Goal: Information Seeking & Learning: Learn about a topic

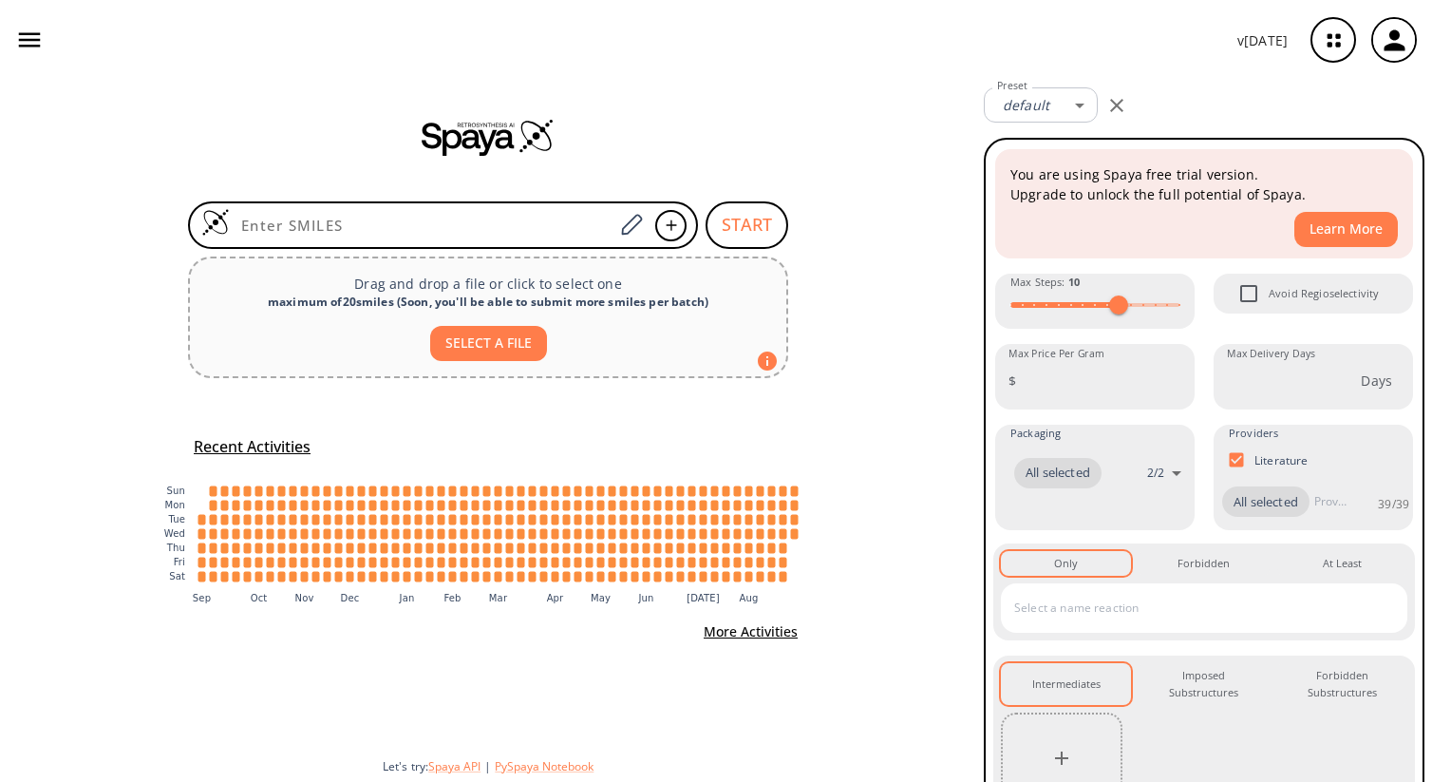
click at [30, 38] on icon "button" at bounding box center [29, 40] width 28 height 28
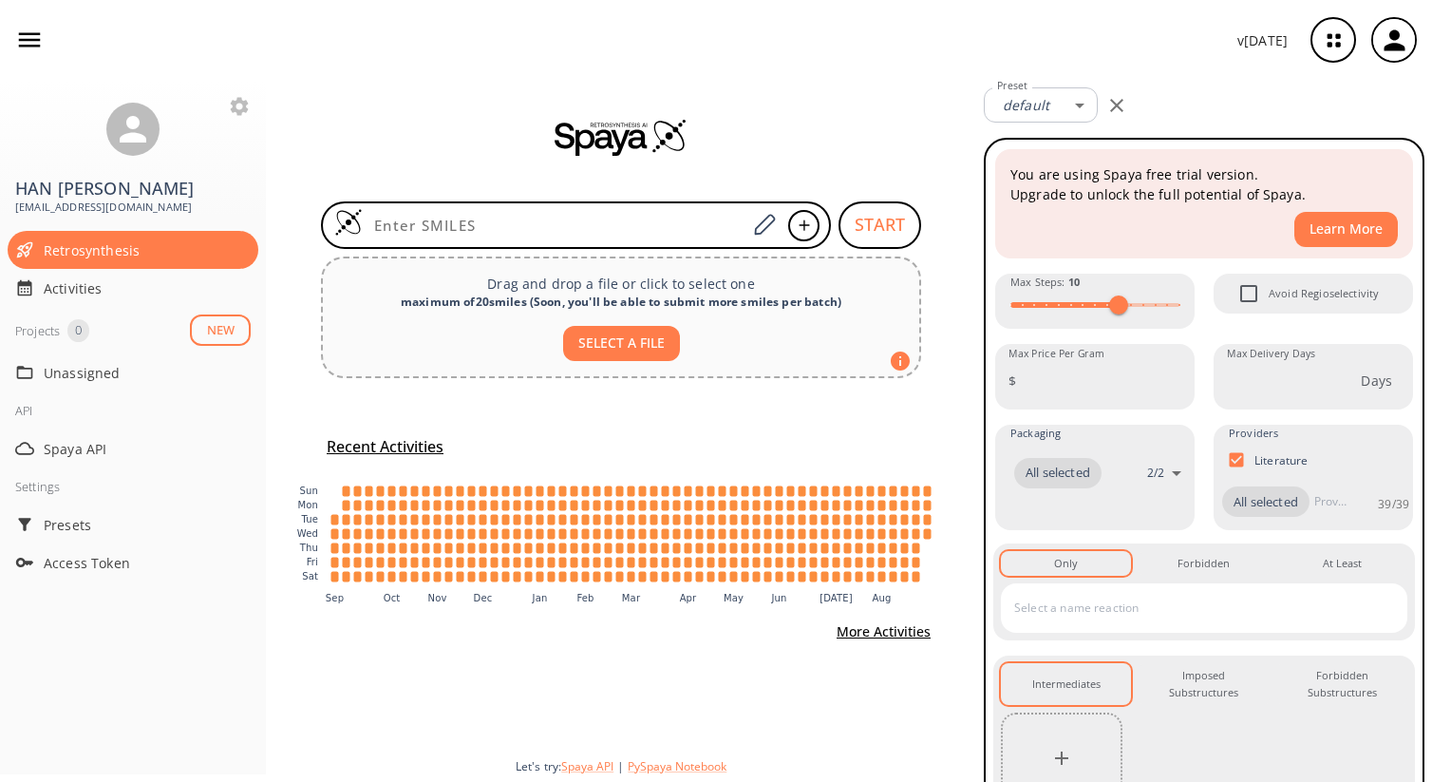
click at [227, 331] on button "NEW" at bounding box center [220, 329] width 61 height 31
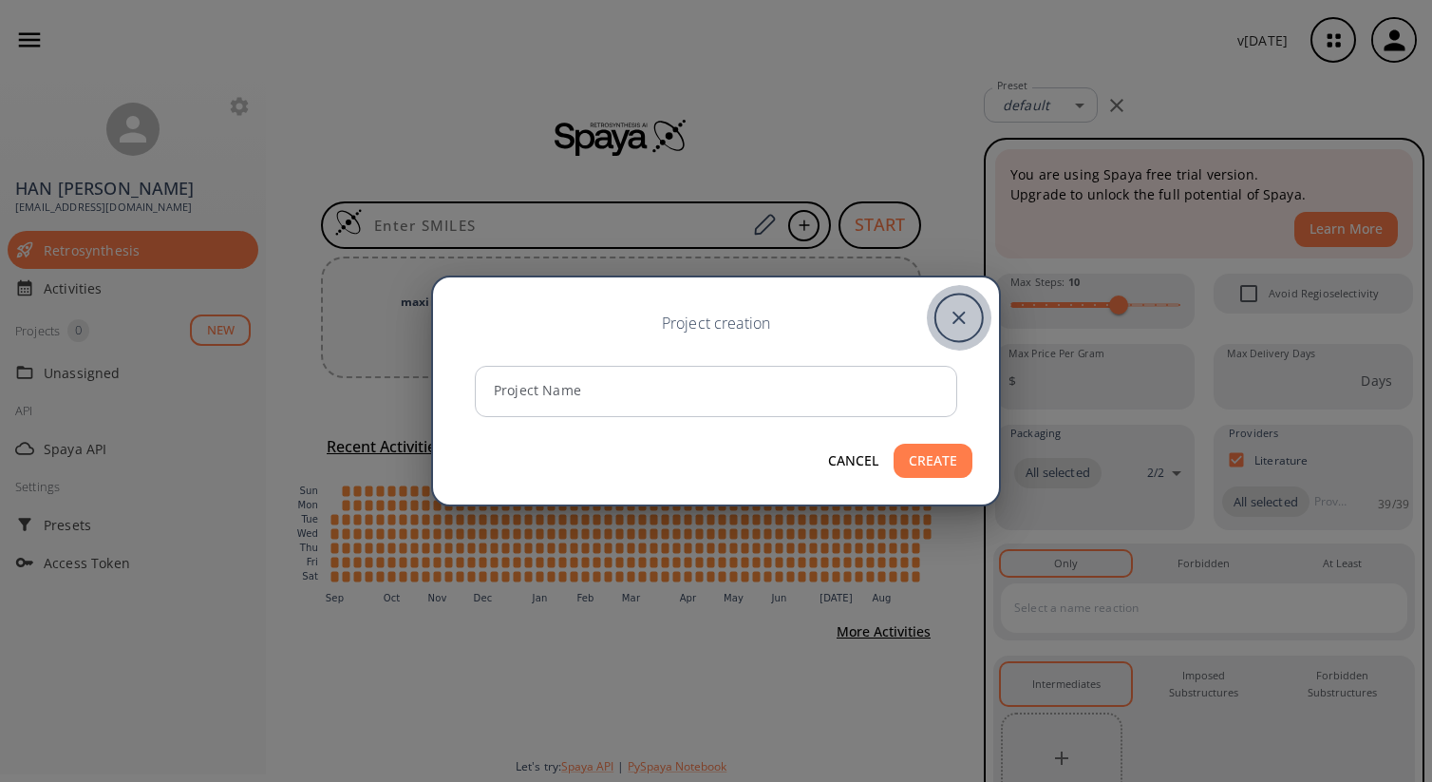
click at [963, 331] on icon "close" at bounding box center [959, 317] width 47 height 47
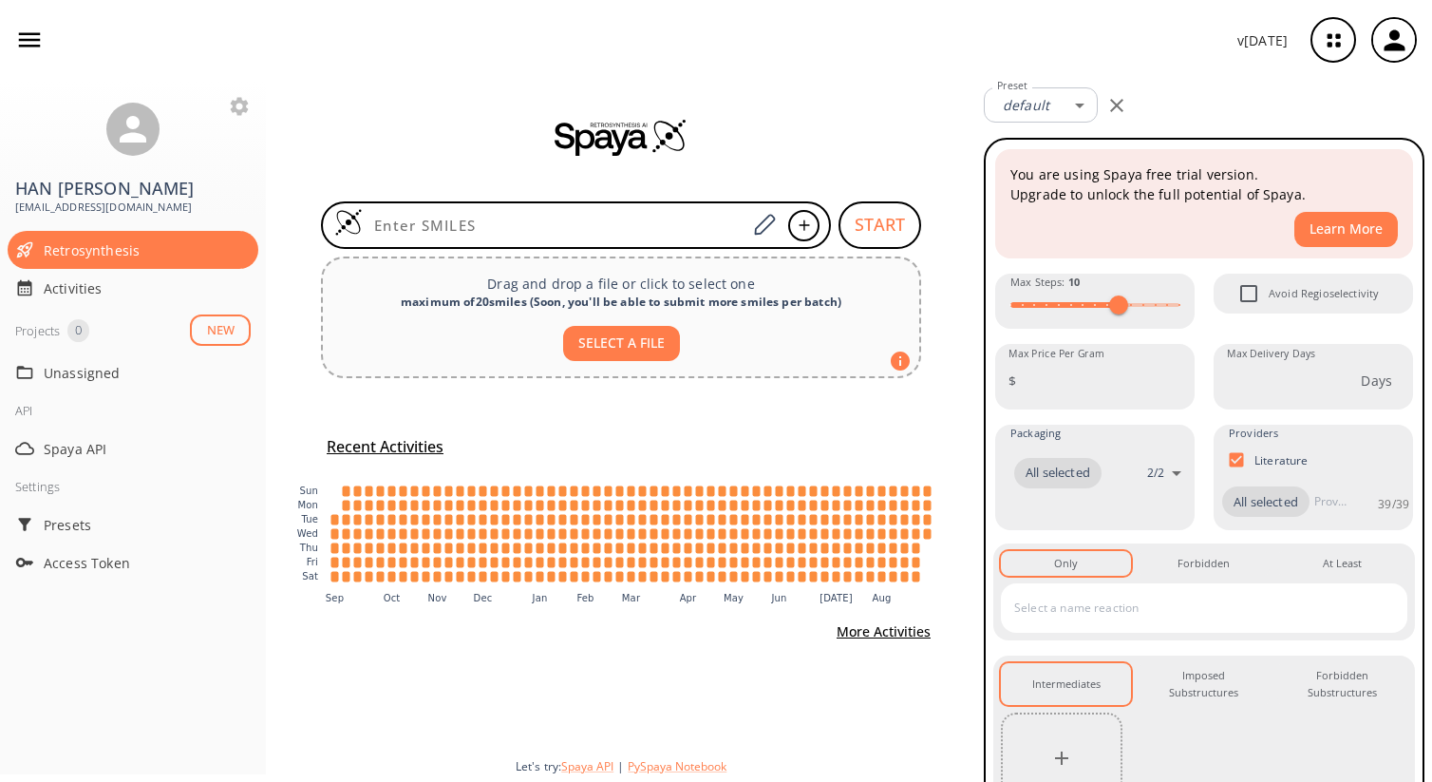
click at [1330, 31] on icon "button" at bounding box center [1334, 40] width 50 height 50
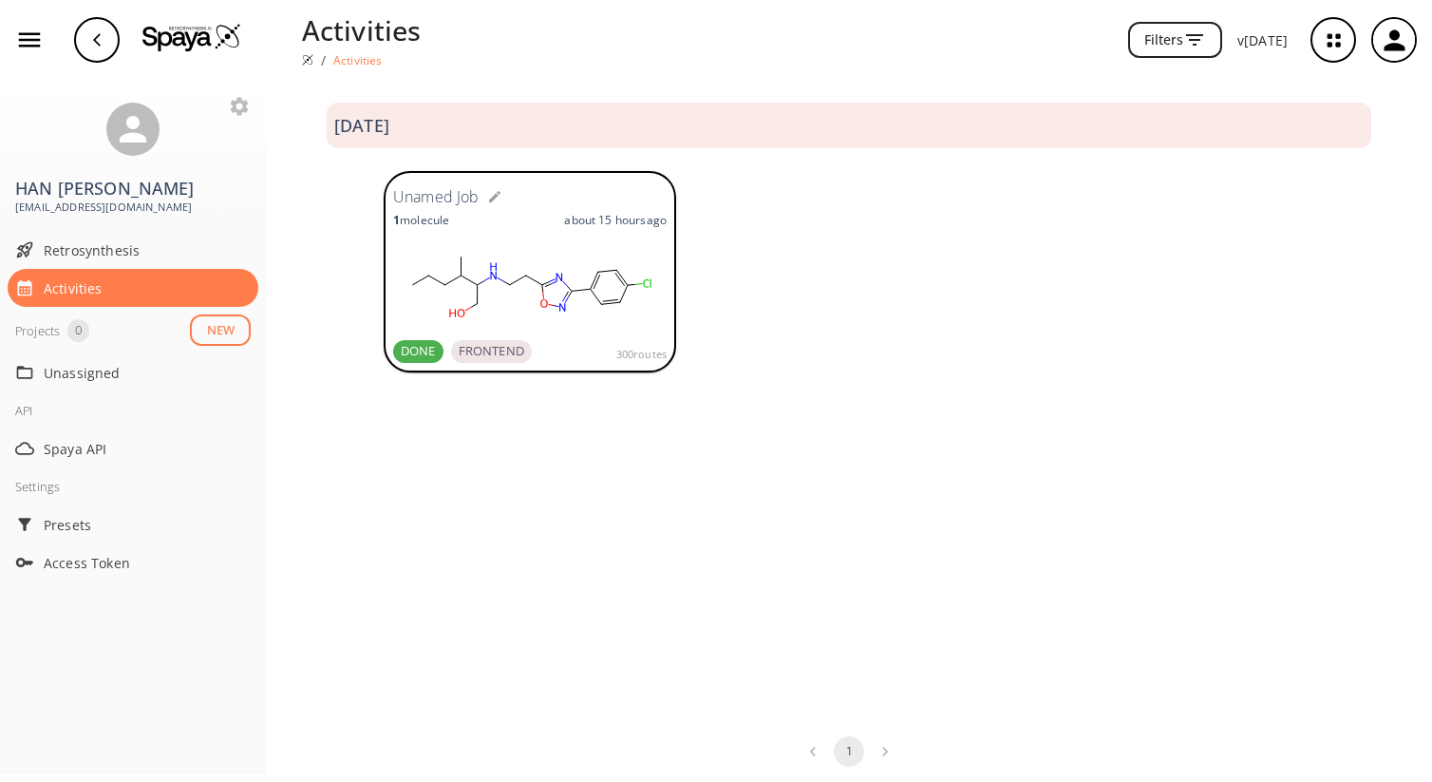
click at [544, 234] on div "Unamed Job 1 molecule about 15 hours ago DONE FRONTEND 300 routes" at bounding box center [530, 271] width 274 height 182
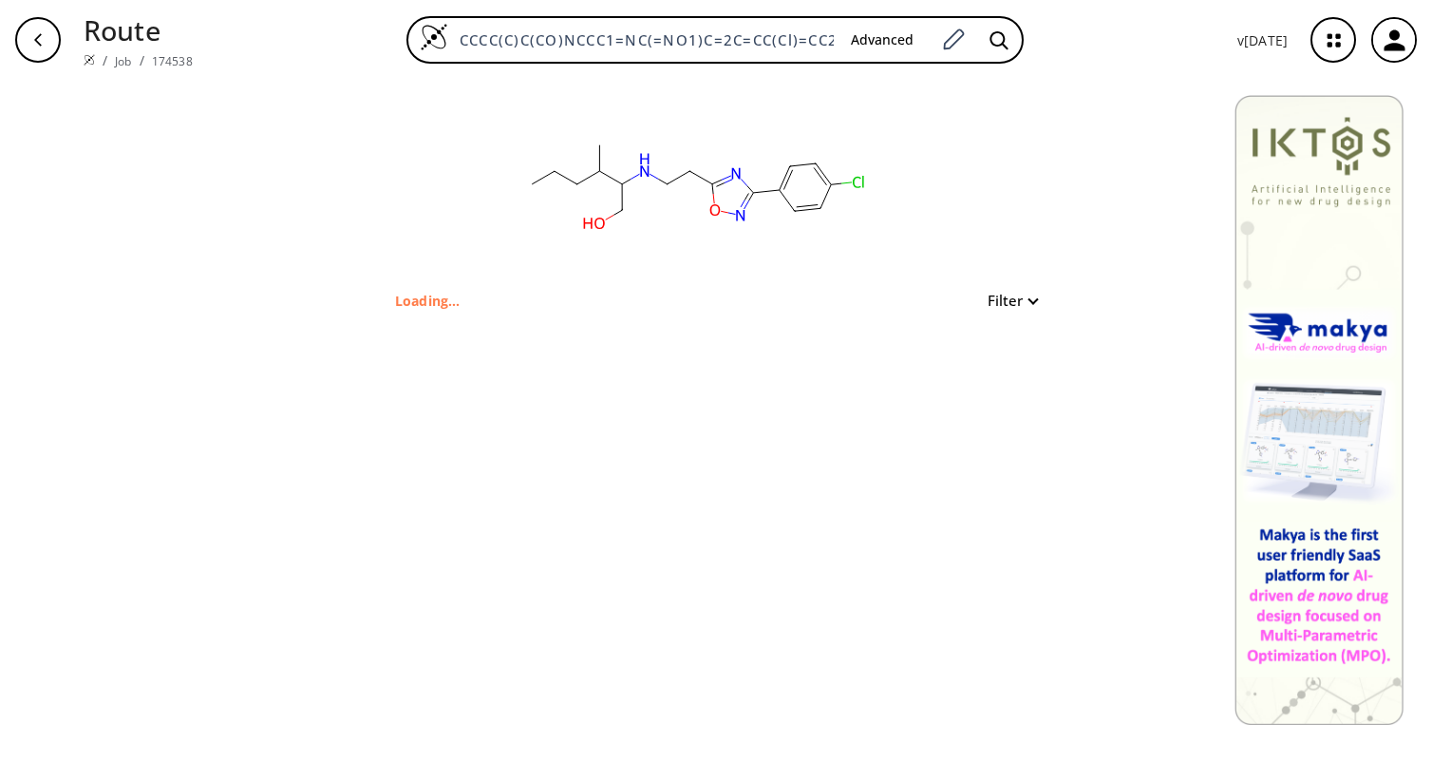
click at [654, 200] on rect at bounding box center [695, 184] width 380 height 209
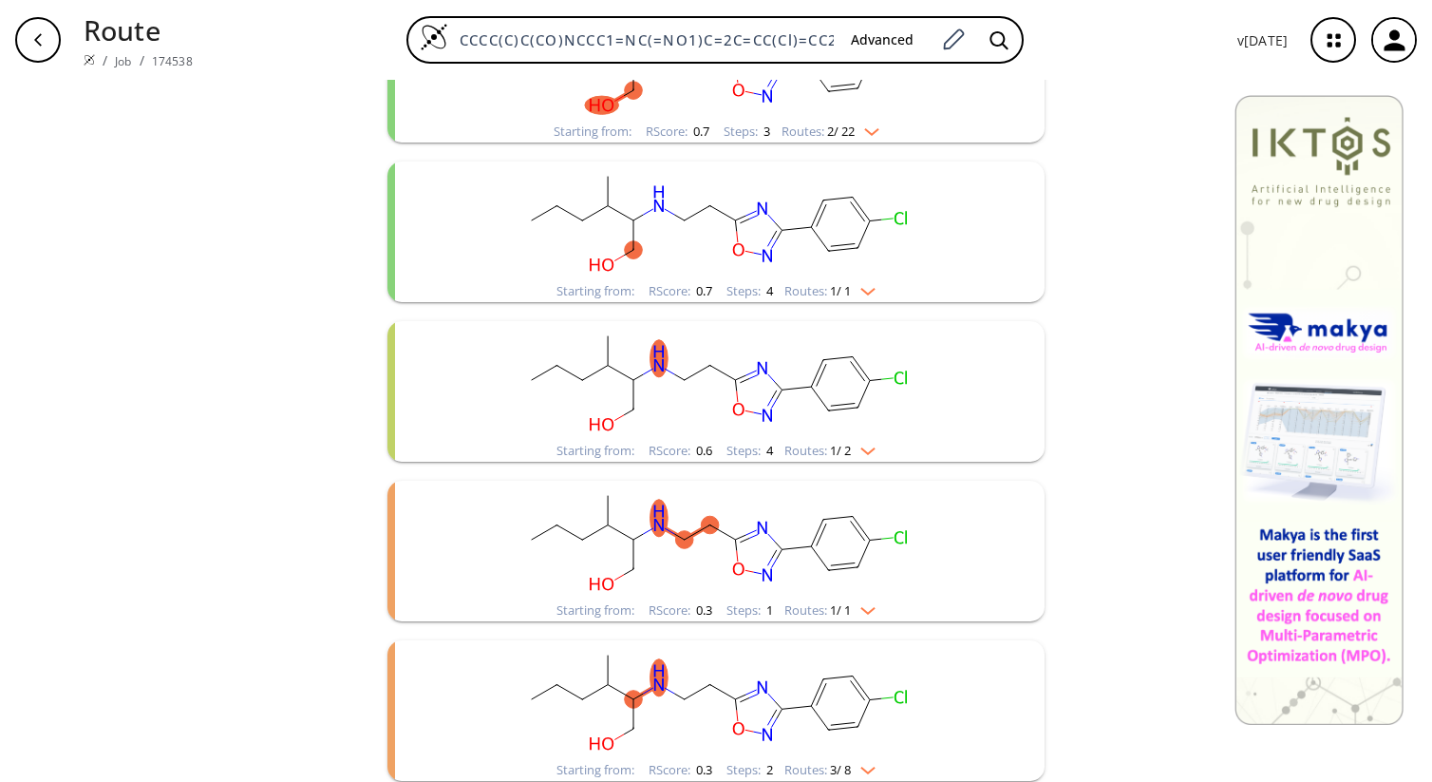
scroll to position [647, 0]
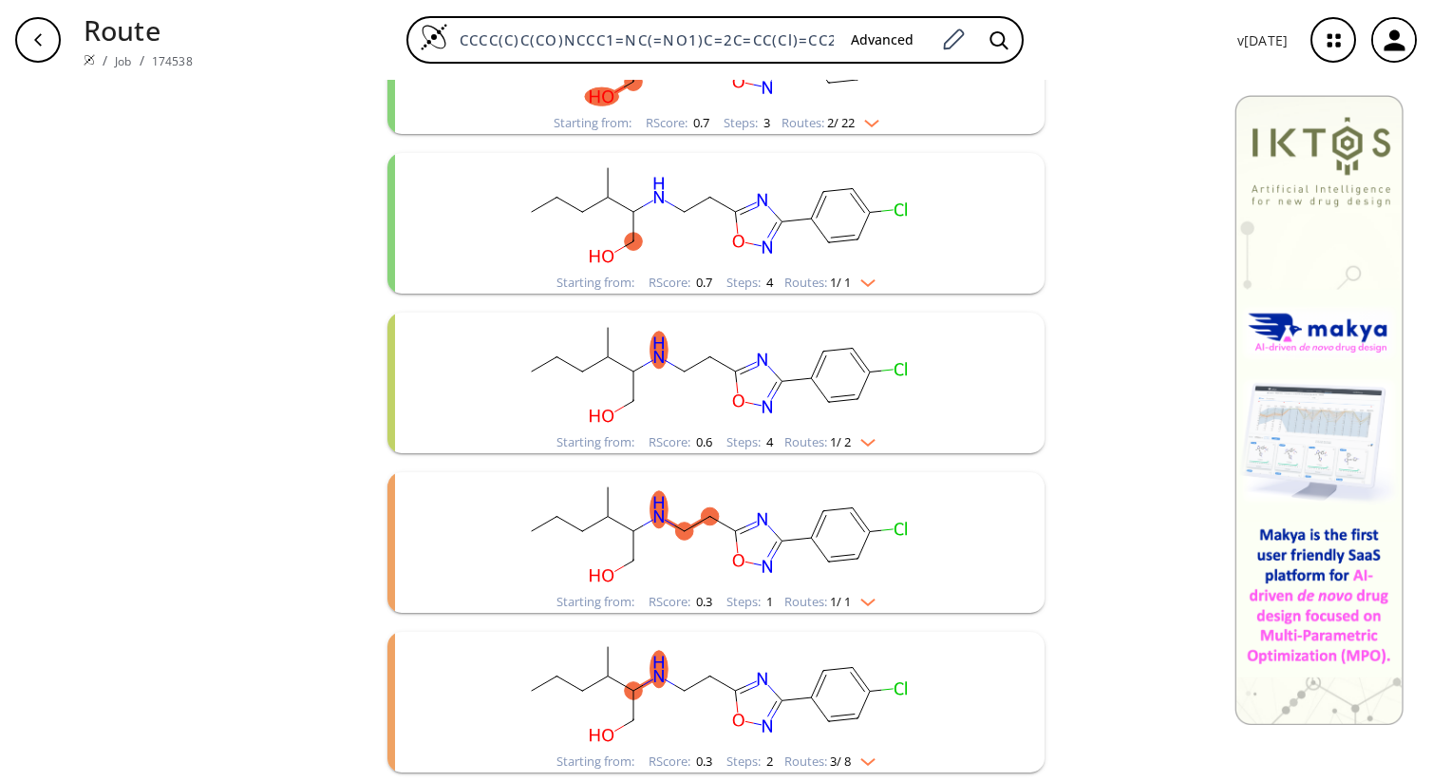
click at [876, 598] on img "clusters" at bounding box center [863, 598] width 25 height 15
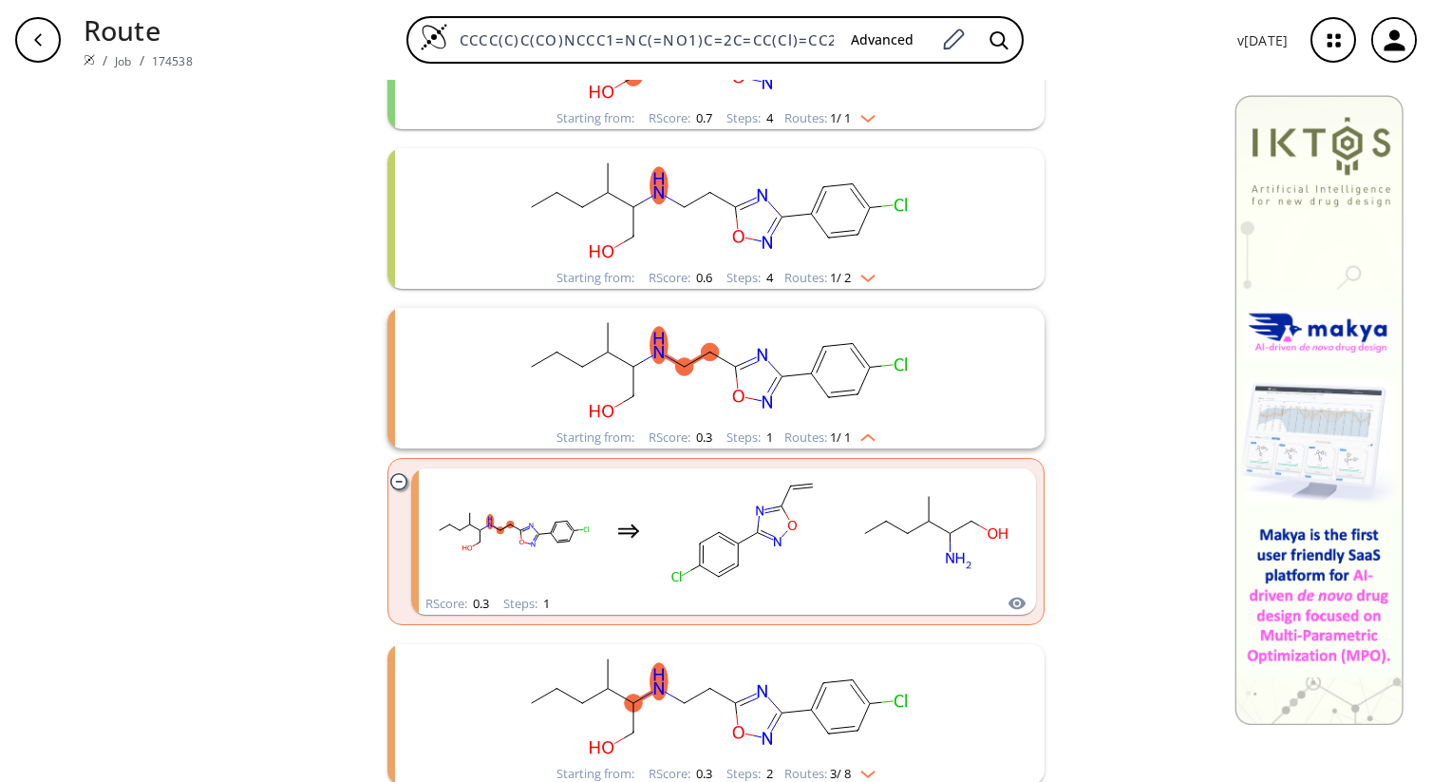
scroll to position [824, 0]
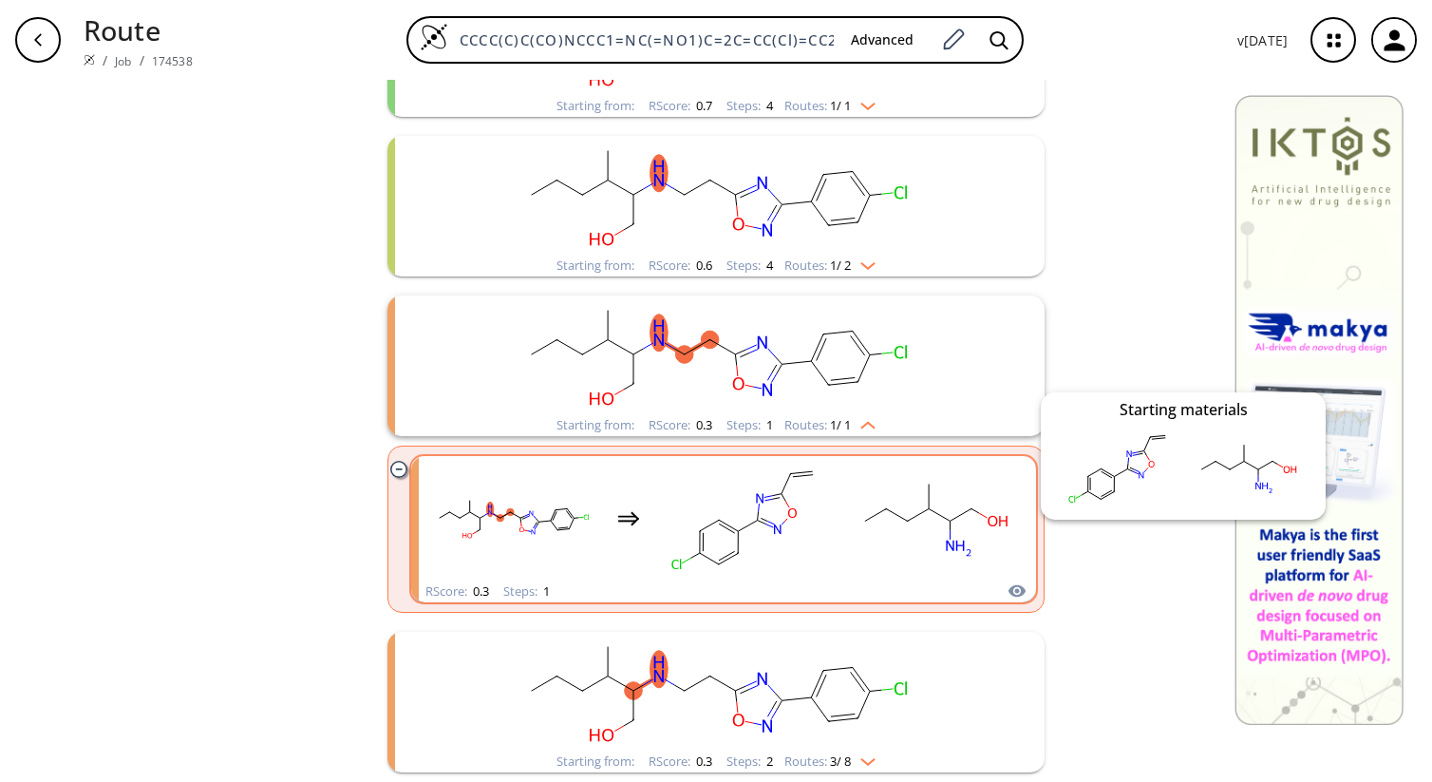
click at [1025, 592] on icon "clusters" at bounding box center [1017, 591] width 17 height 12
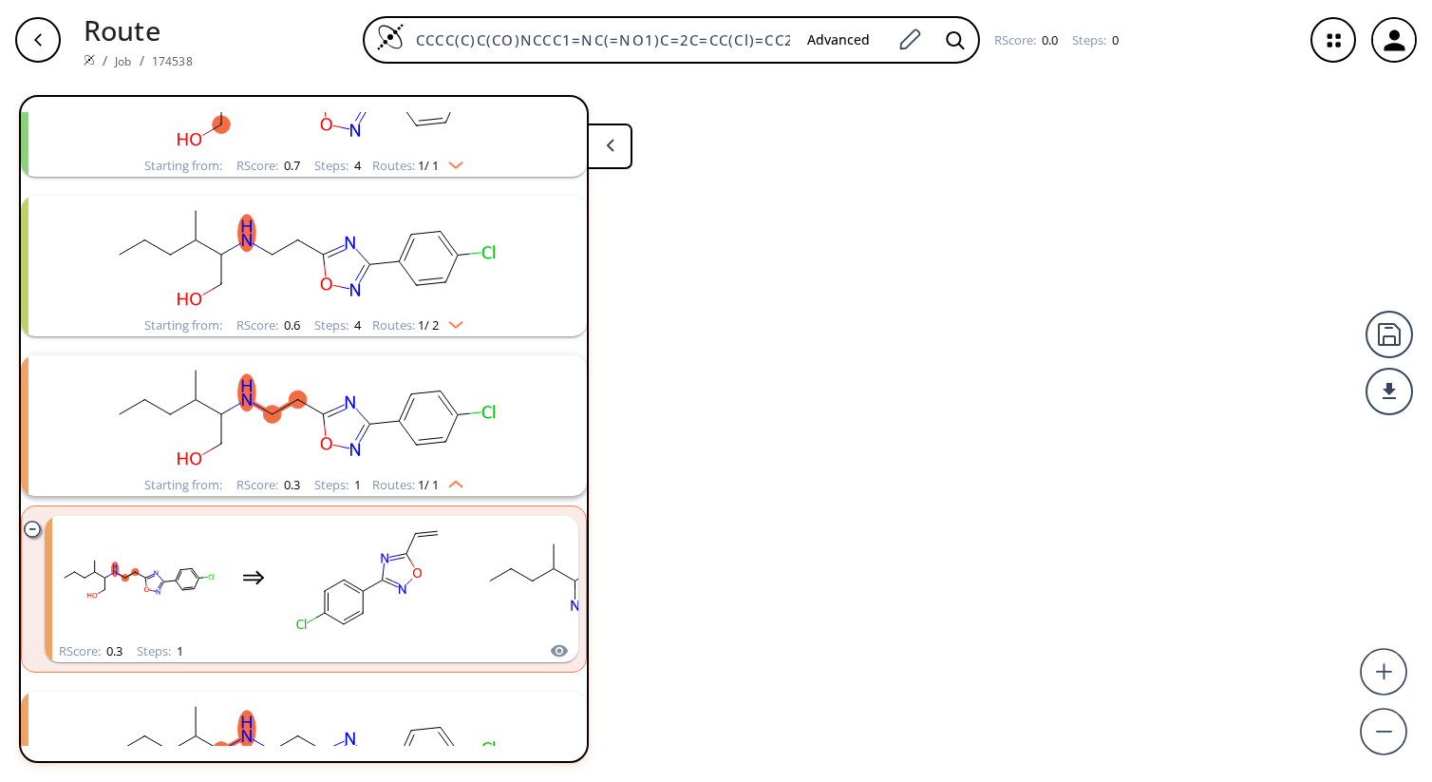
scroll to position [712, 0]
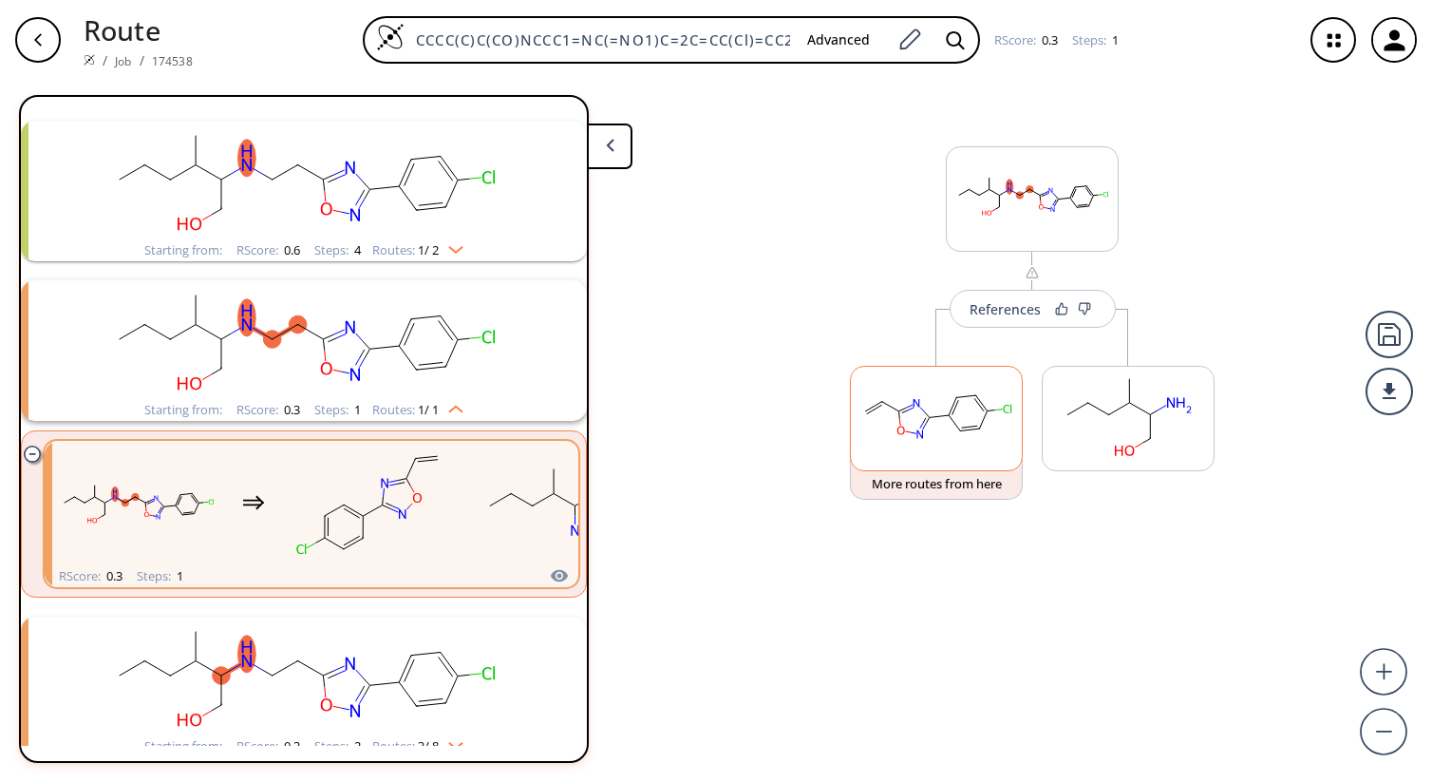
click at [975, 454] on rect at bounding box center [936, 415] width 171 height 97
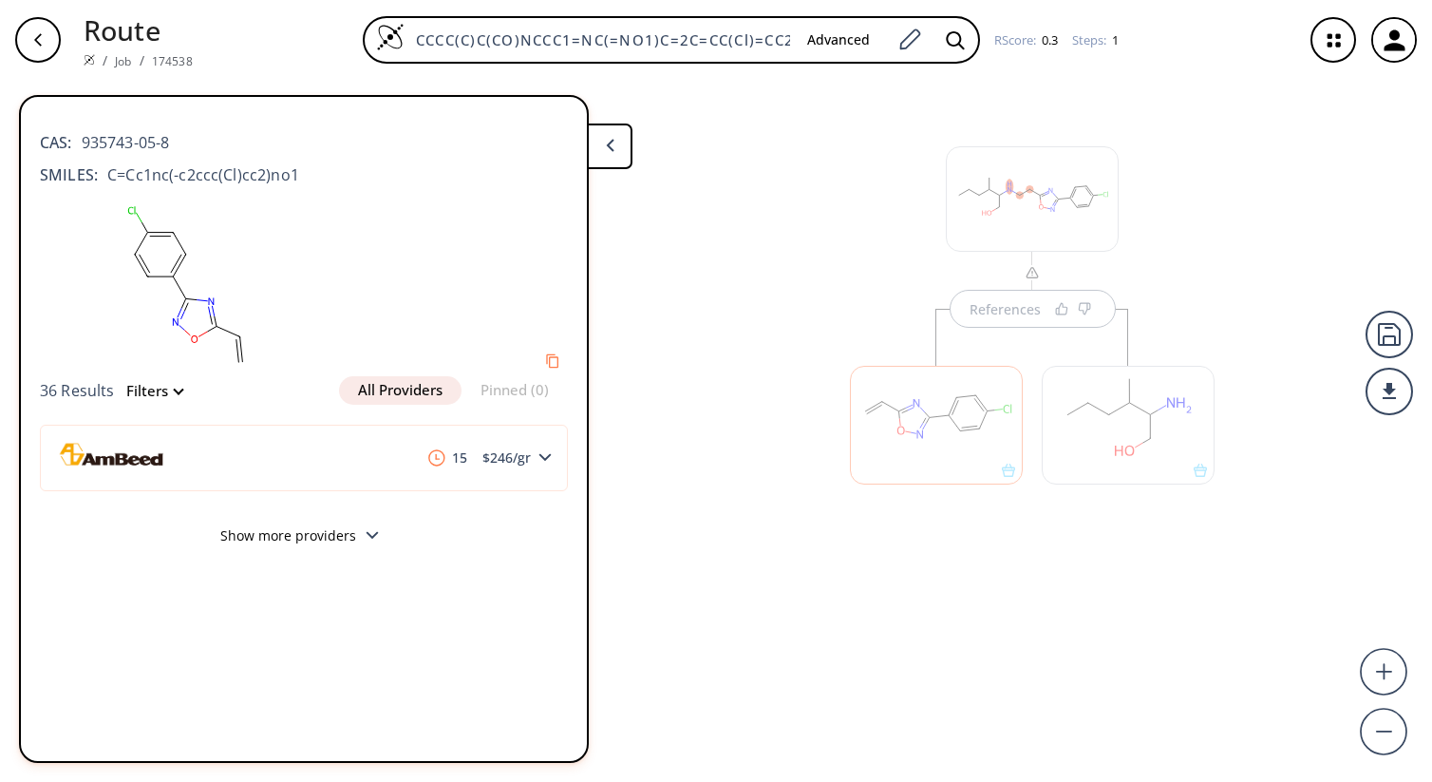
click at [369, 537] on polygon at bounding box center [372, 536] width 12 height 8
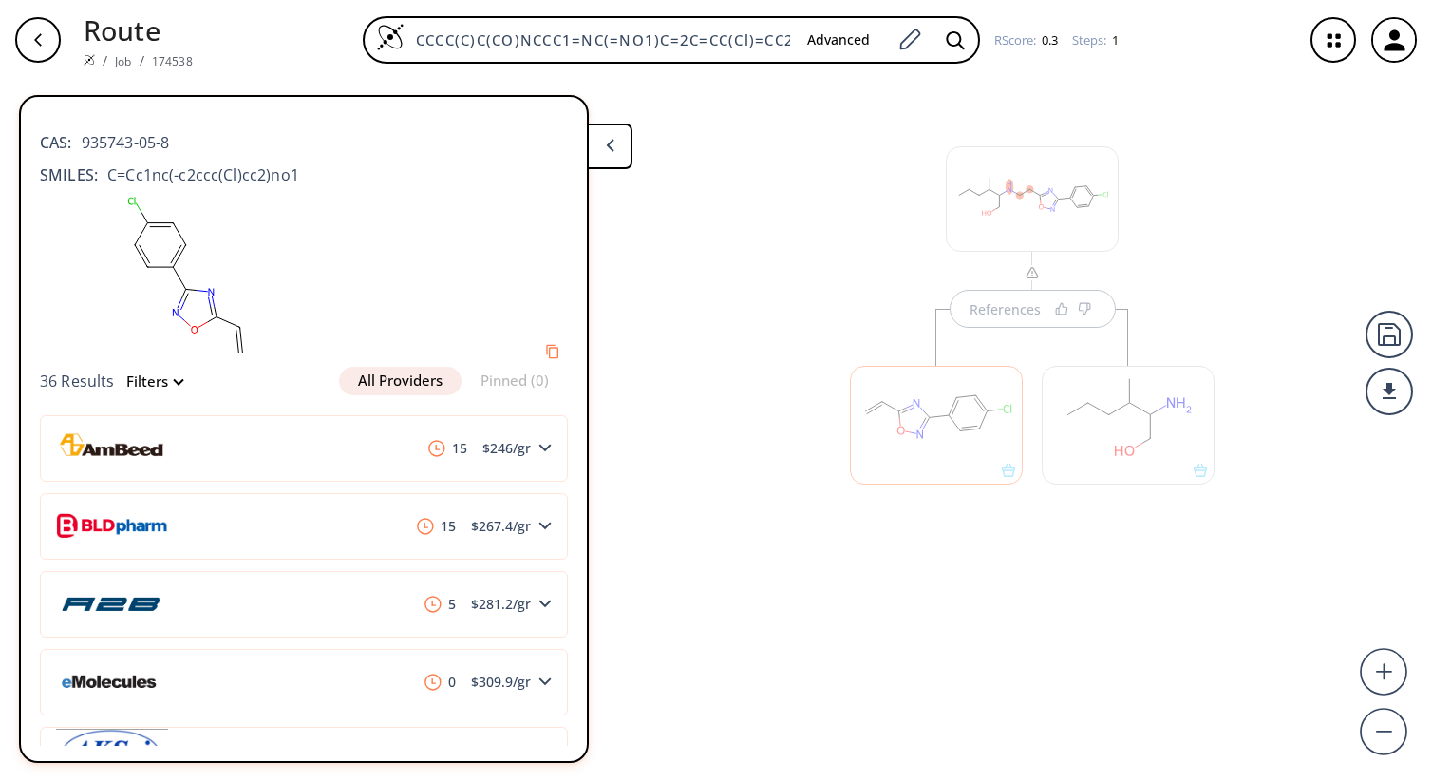
click at [620, 167] on button at bounding box center [610, 146] width 46 height 46
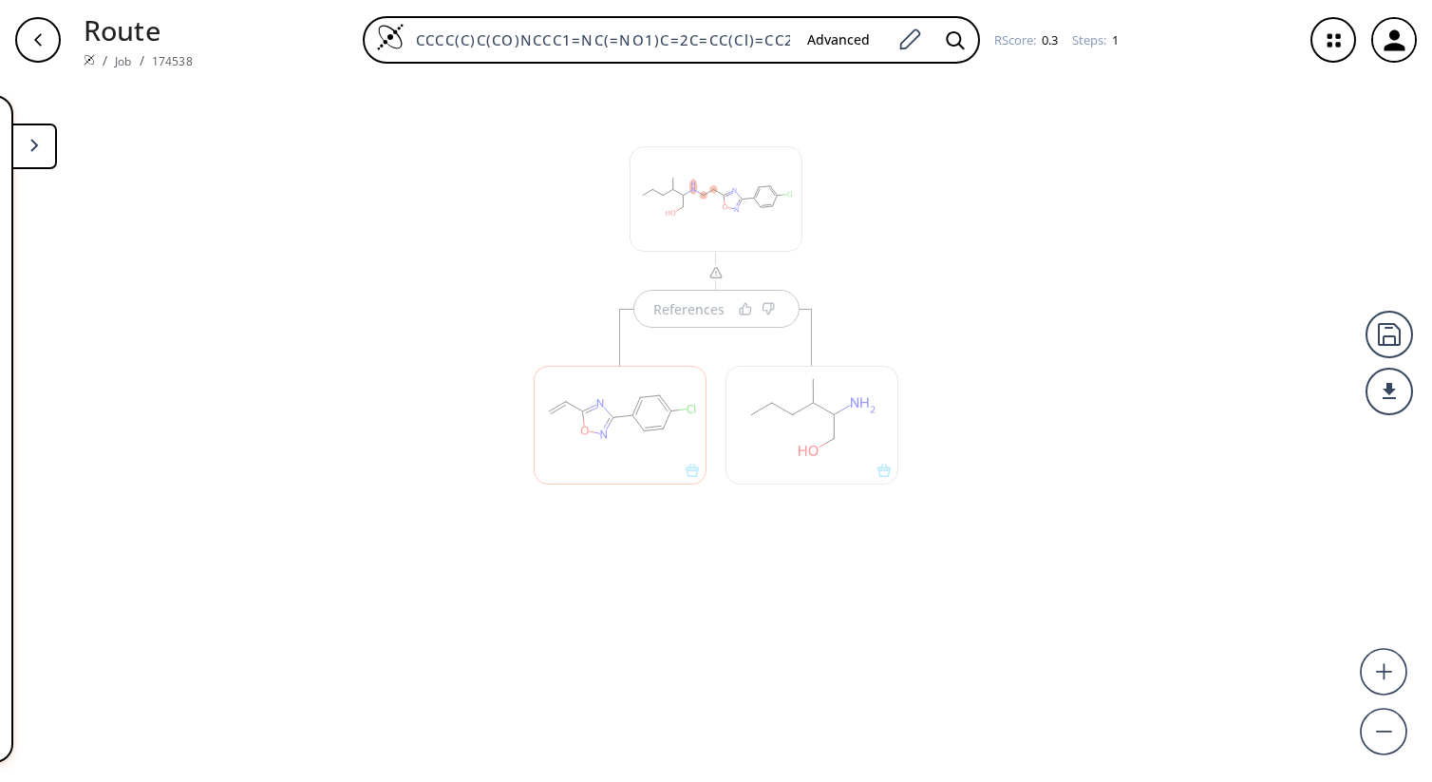
click at [47, 151] on button at bounding box center [34, 146] width 46 height 46
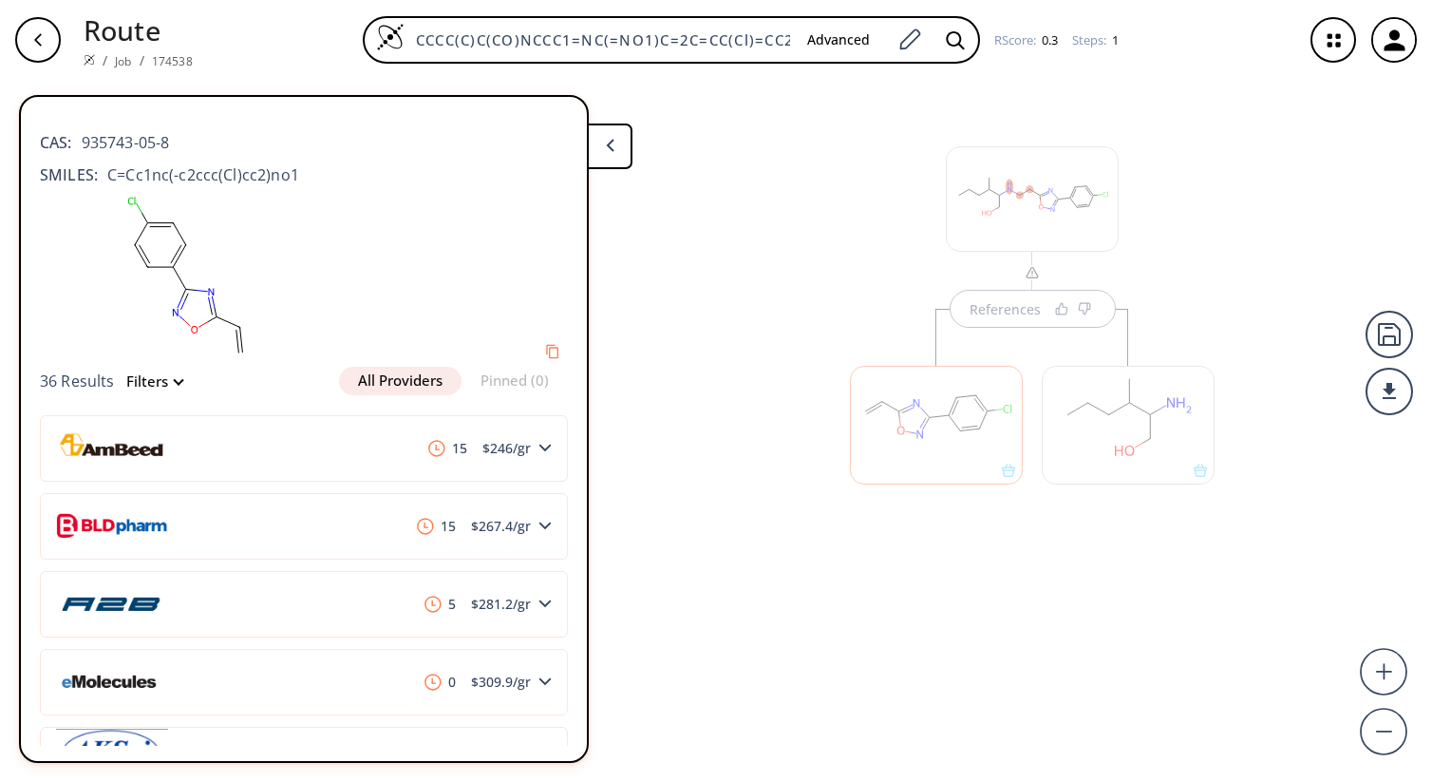
click at [741, 316] on div "References" at bounding box center [716, 423] width 1432 height 687
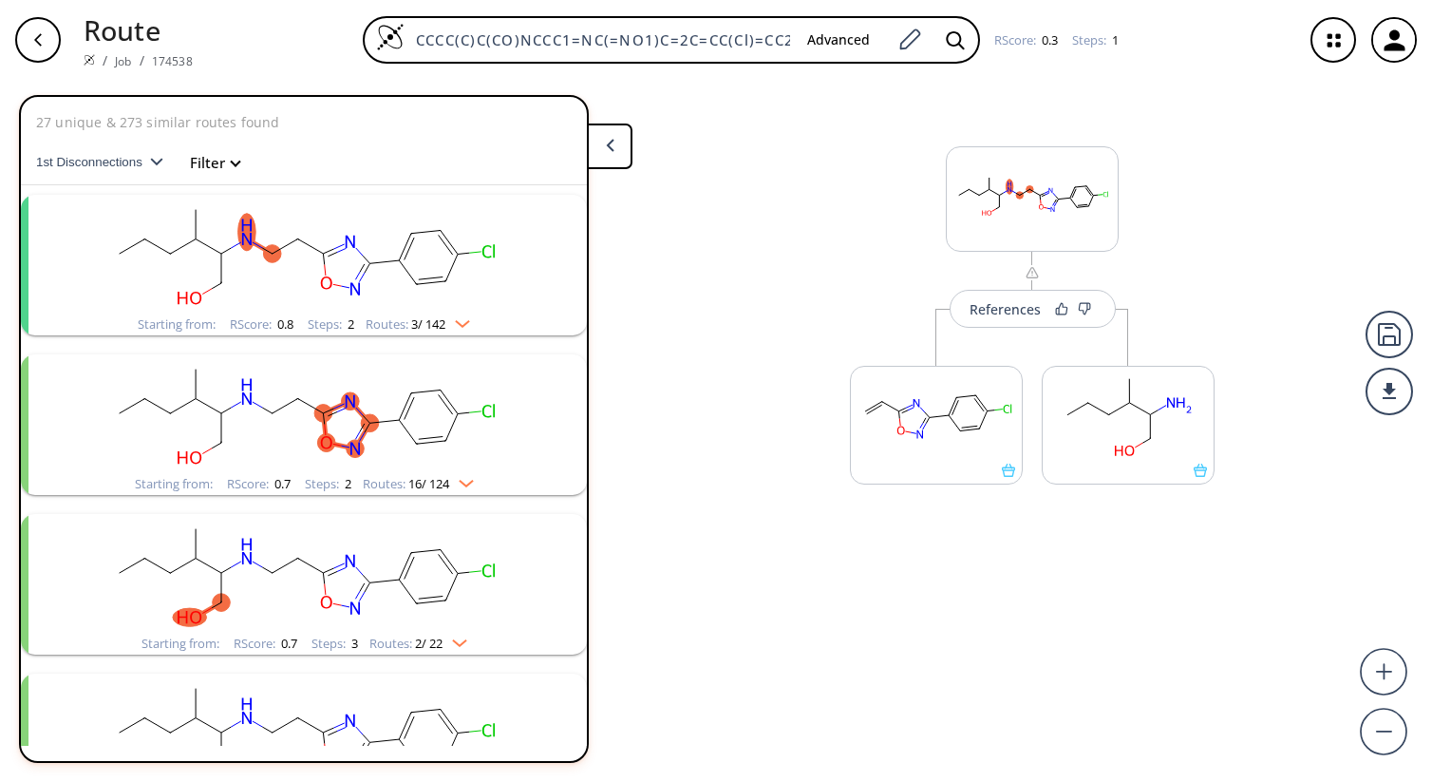
click at [301, 211] on rect "clusters" at bounding box center [304, 254] width 494 height 119
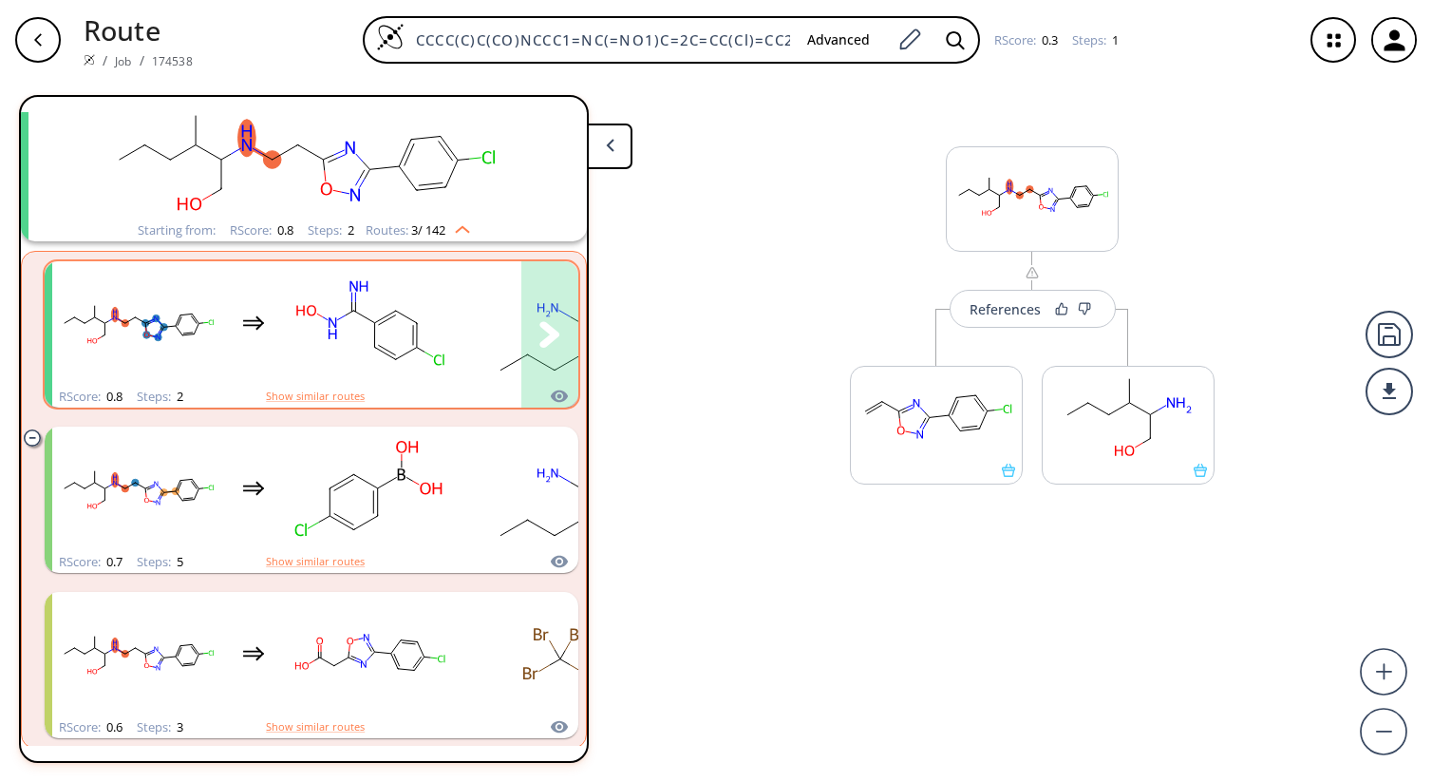
scroll to position [108, 0]
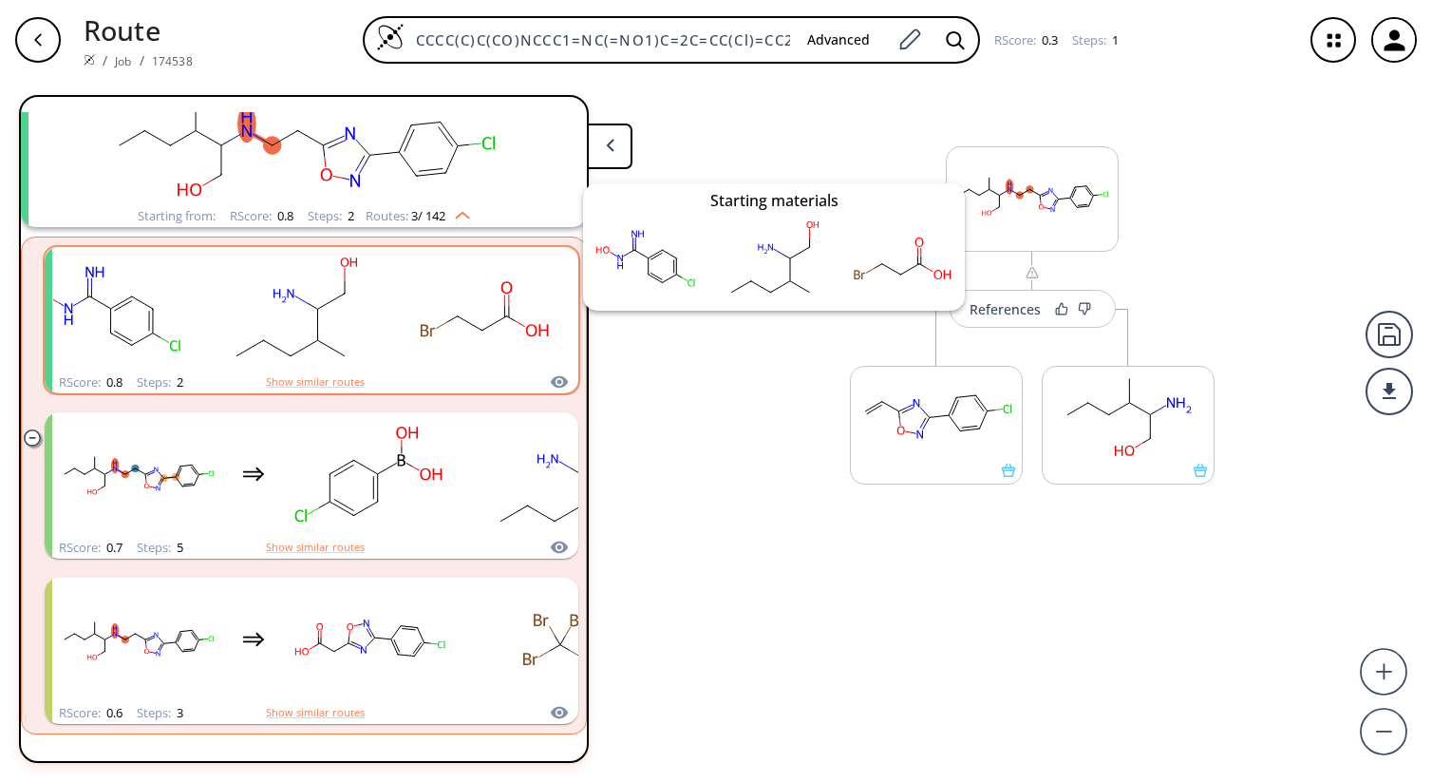
click at [558, 376] on icon "clusters" at bounding box center [559, 381] width 17 height 12
click at [559, 378] on icon "clusters" at bounding box center [559, 381] width 19 height 23
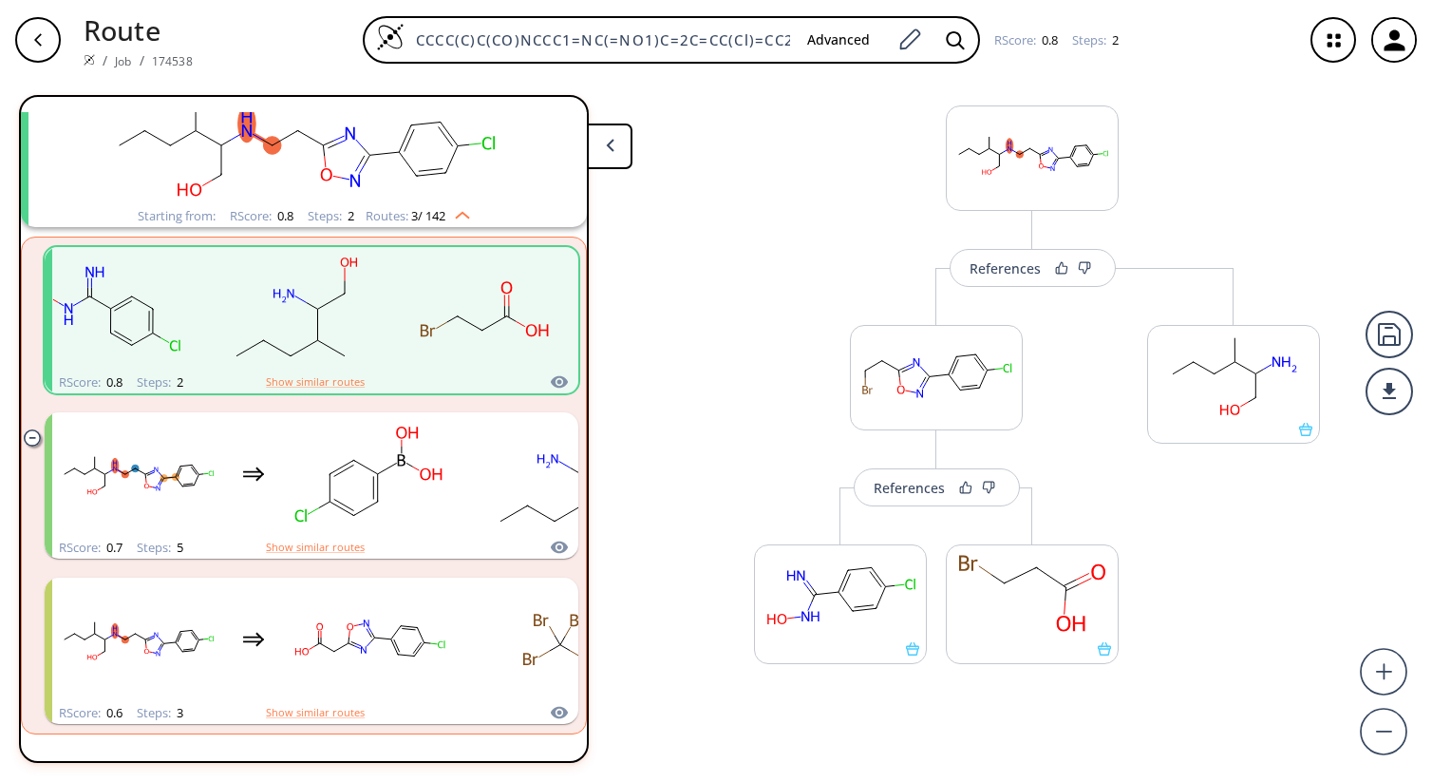
scroll to position [45, 0]
click at [914, 648] on icon at bounding box center [912, 644] width 13 height 13
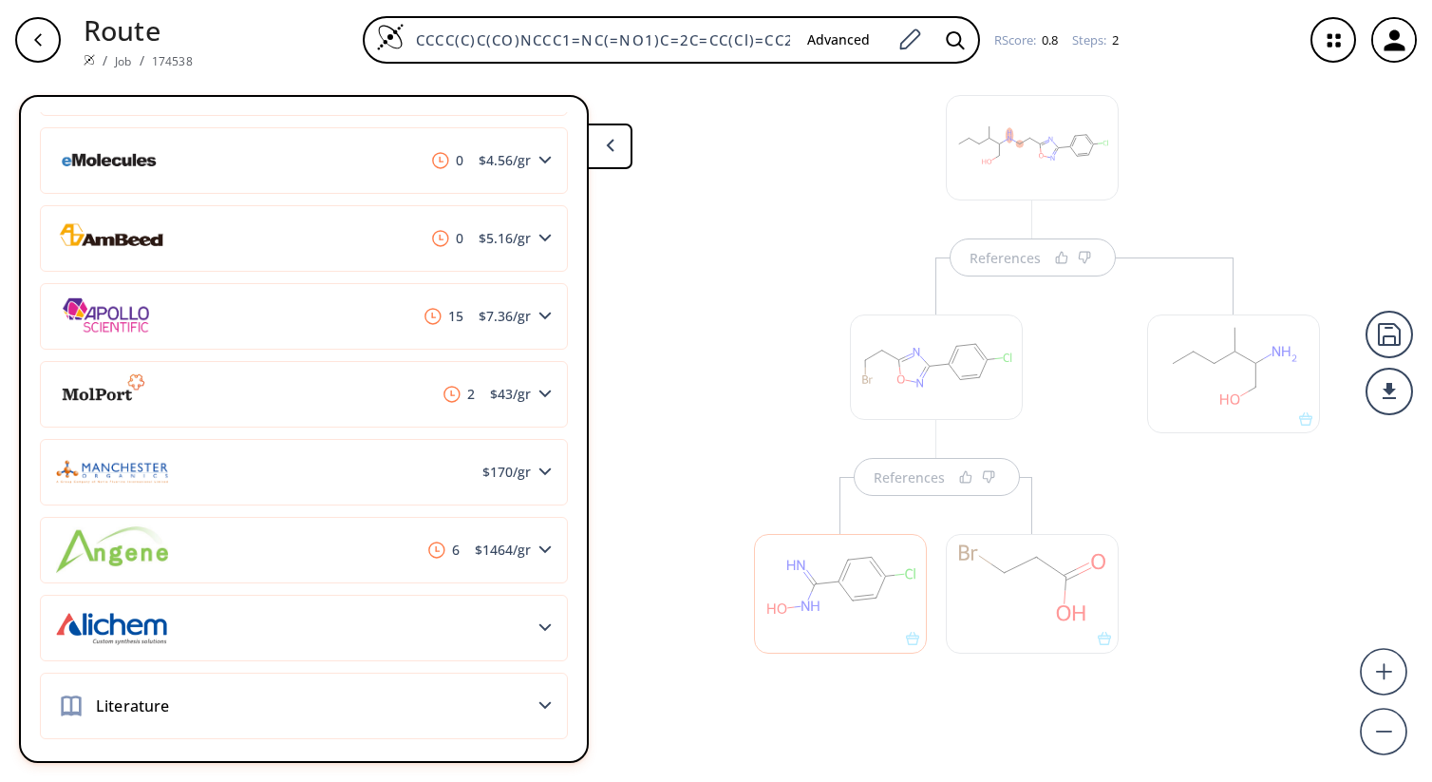
scroll to position [539, 0]
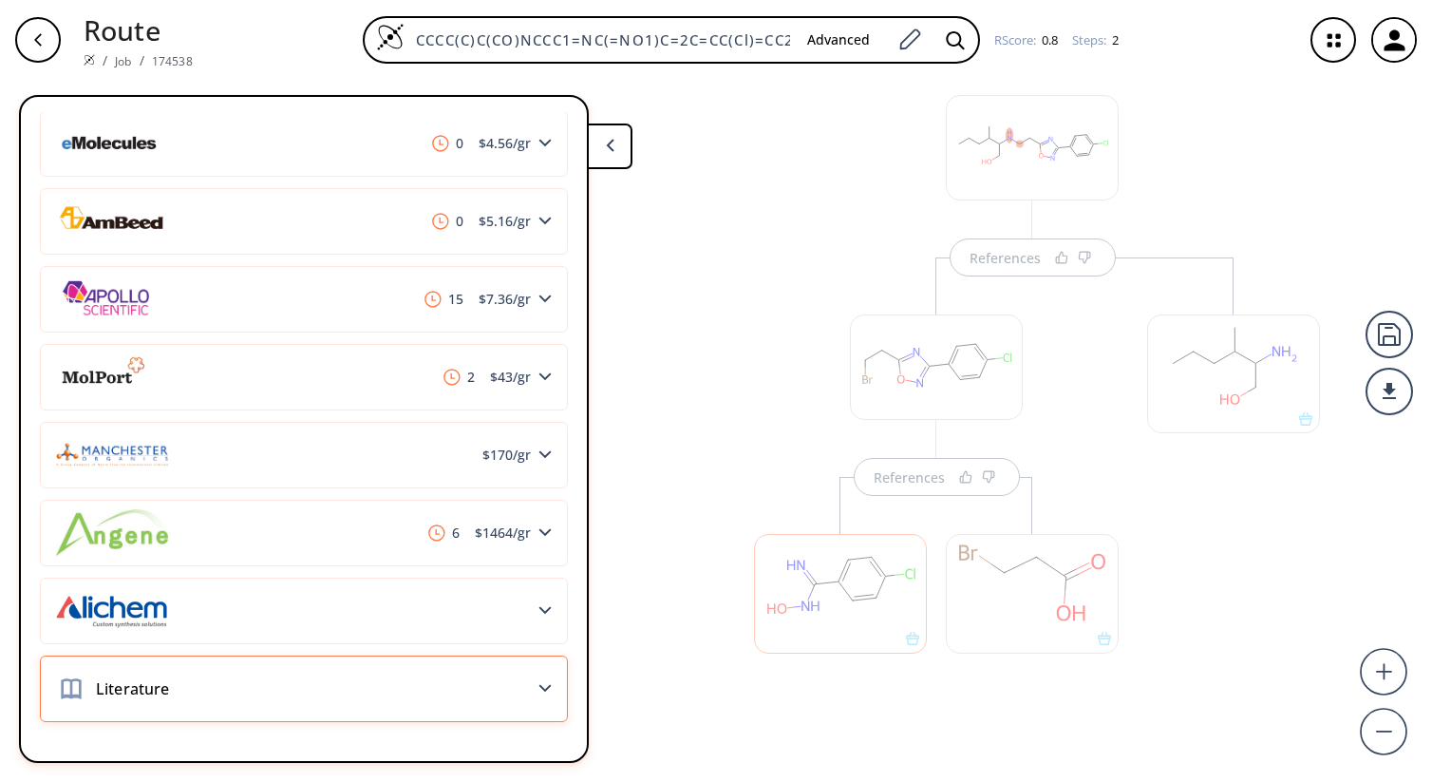
click at [518, 694] on div "Literature" at bounding box center [304, 688] width 528 height 66
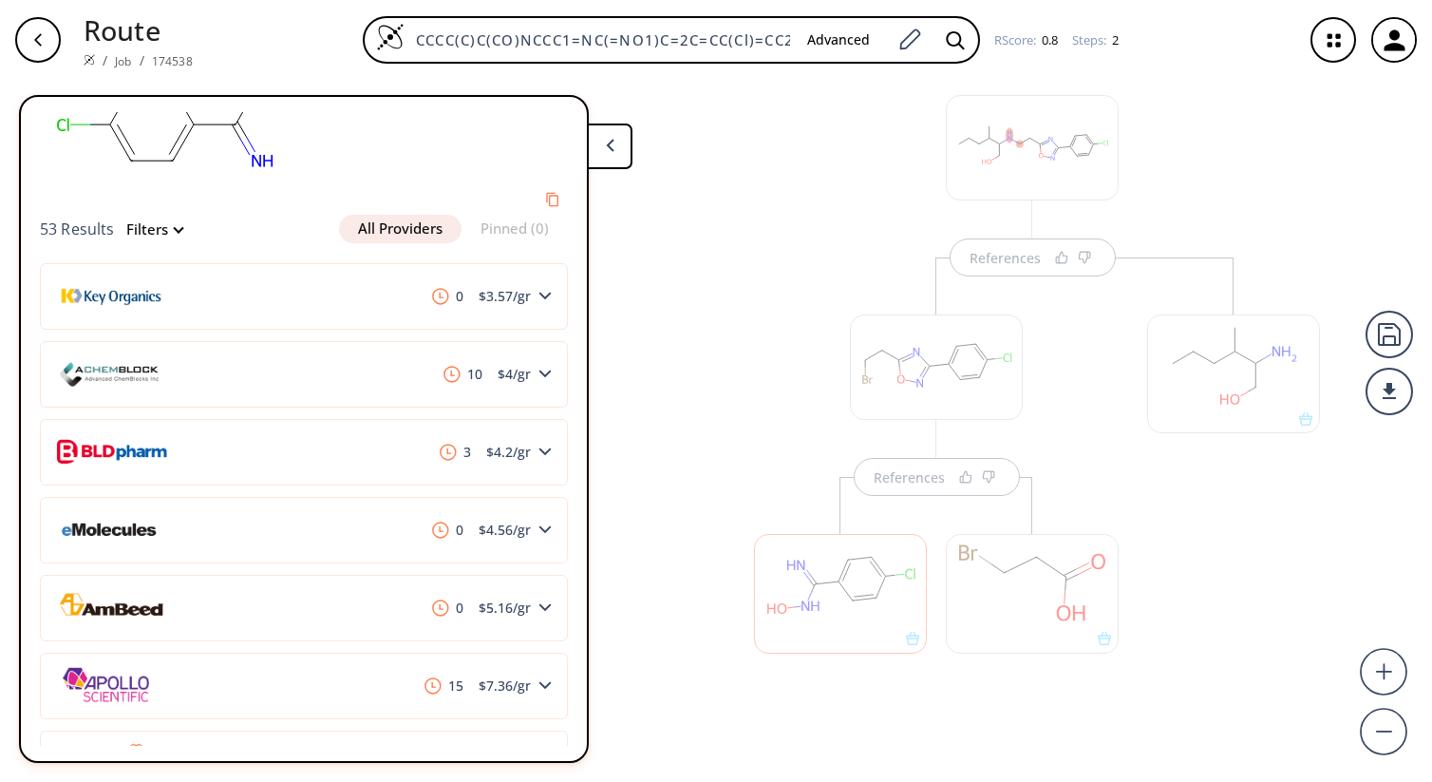
scroll to position [0, 0]
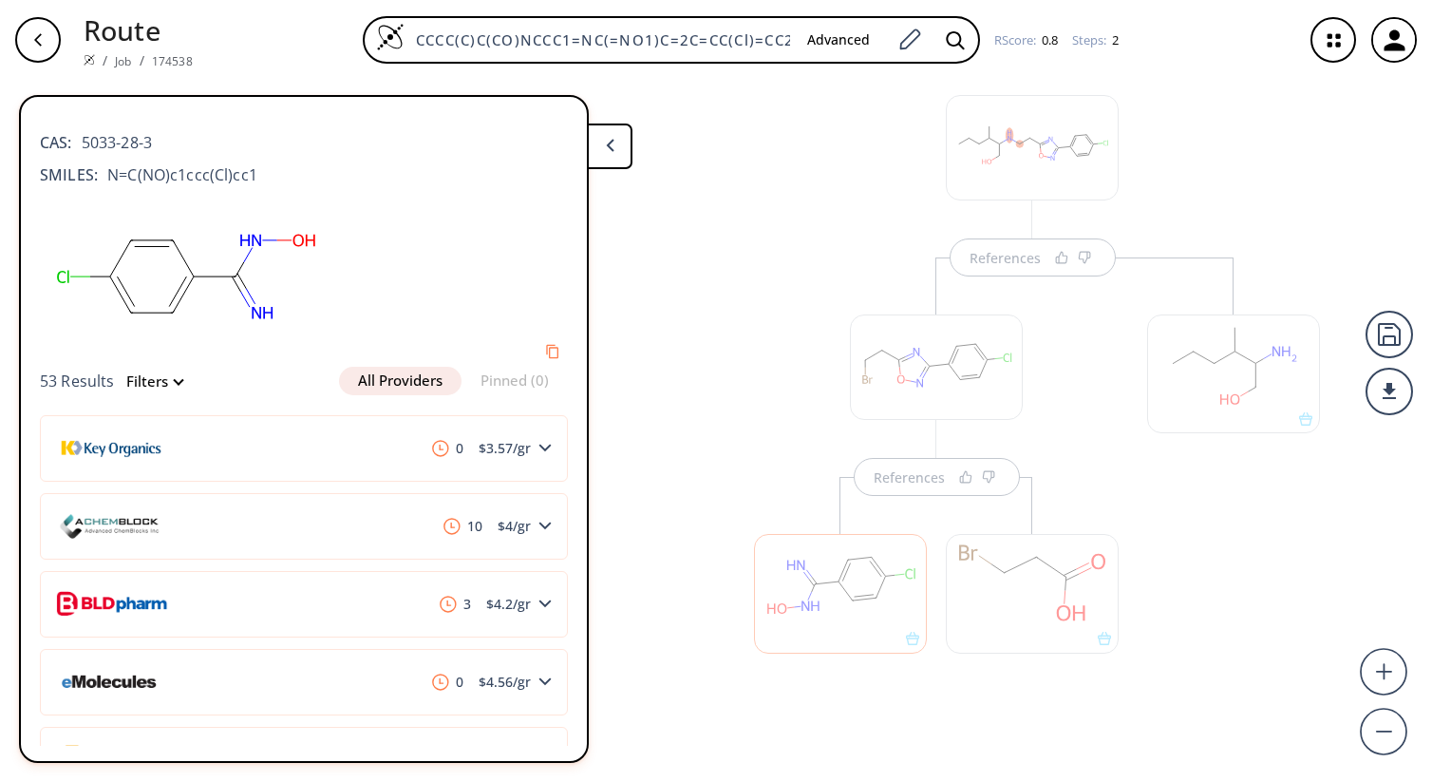
click at [159, 383] on button "Filters" at bounding box center [148, 381] width 67 height 14
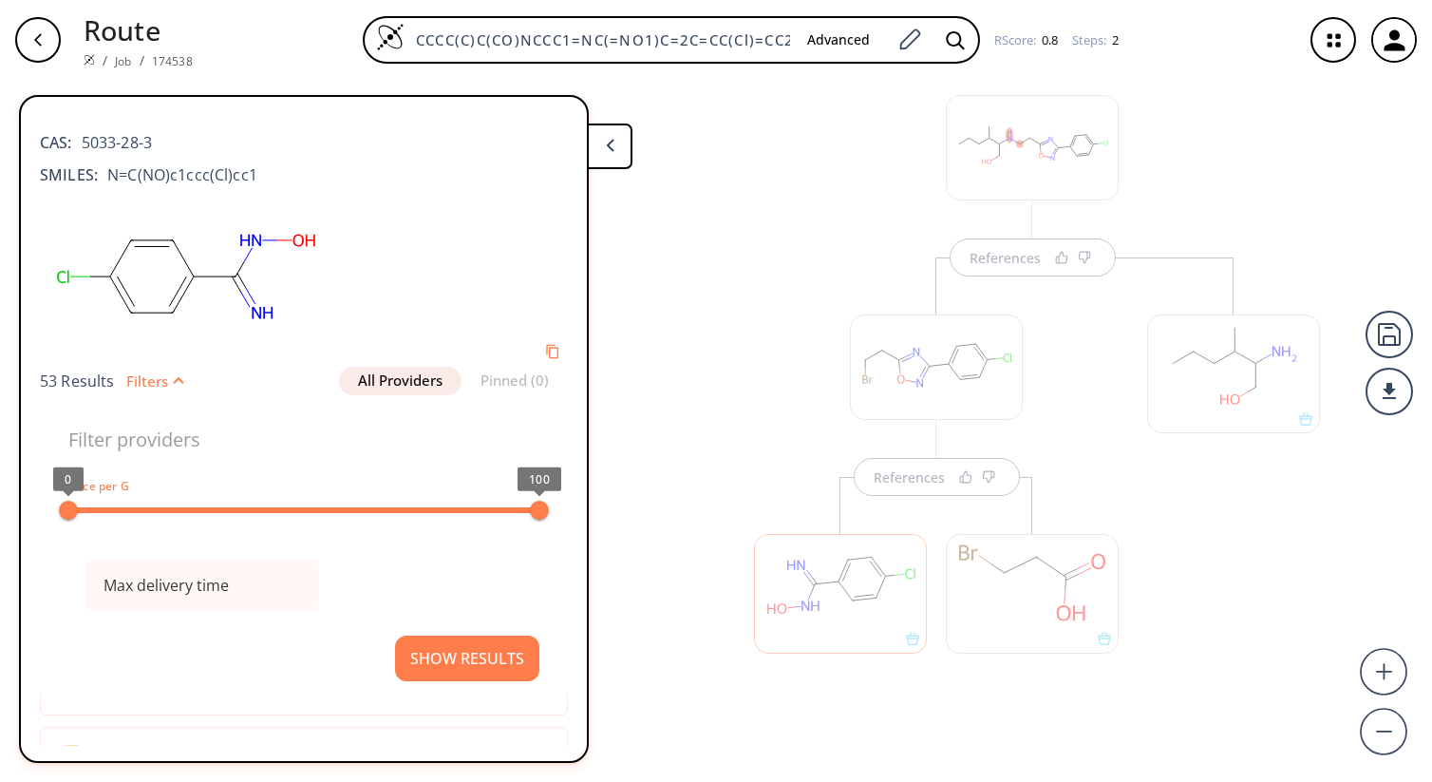
type input "All selected"
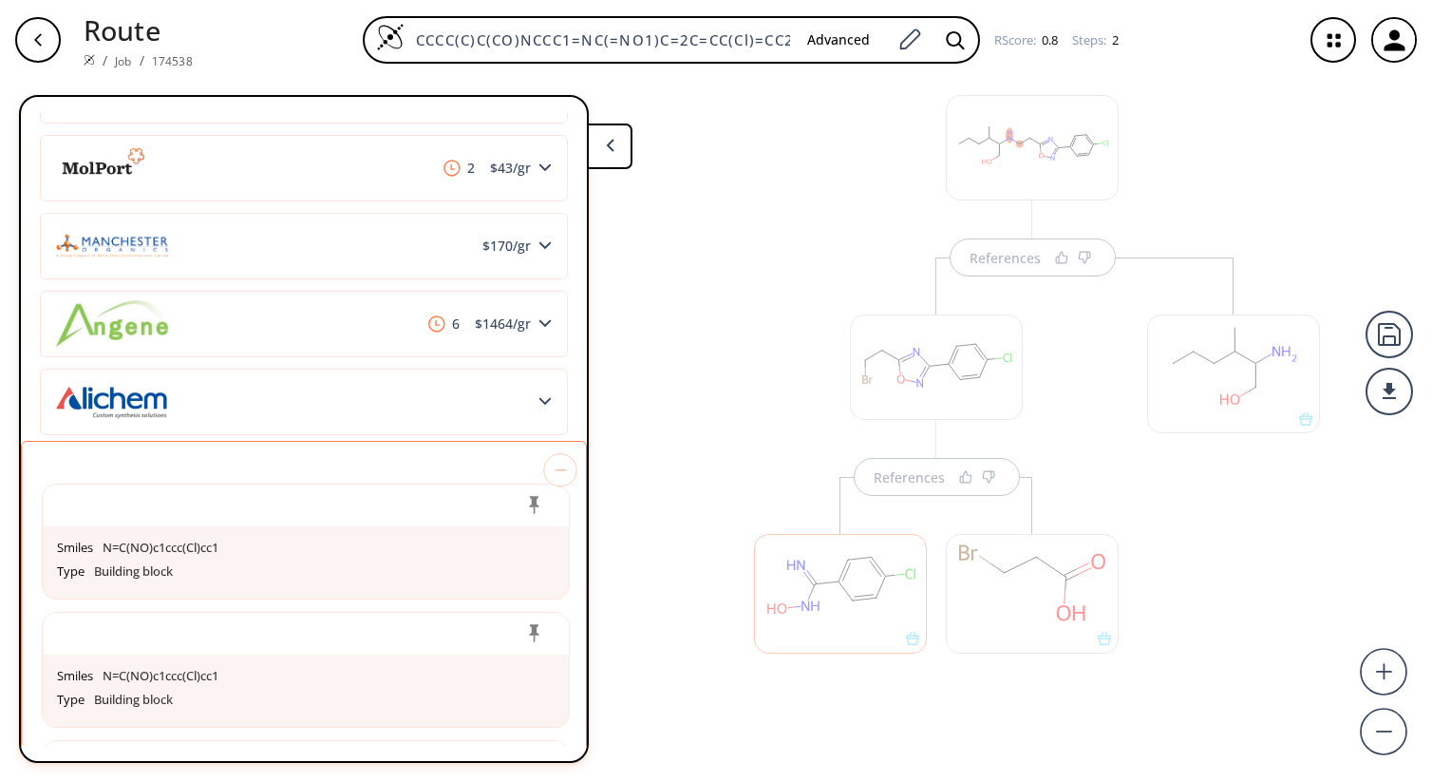
scroll to position [698, 0]
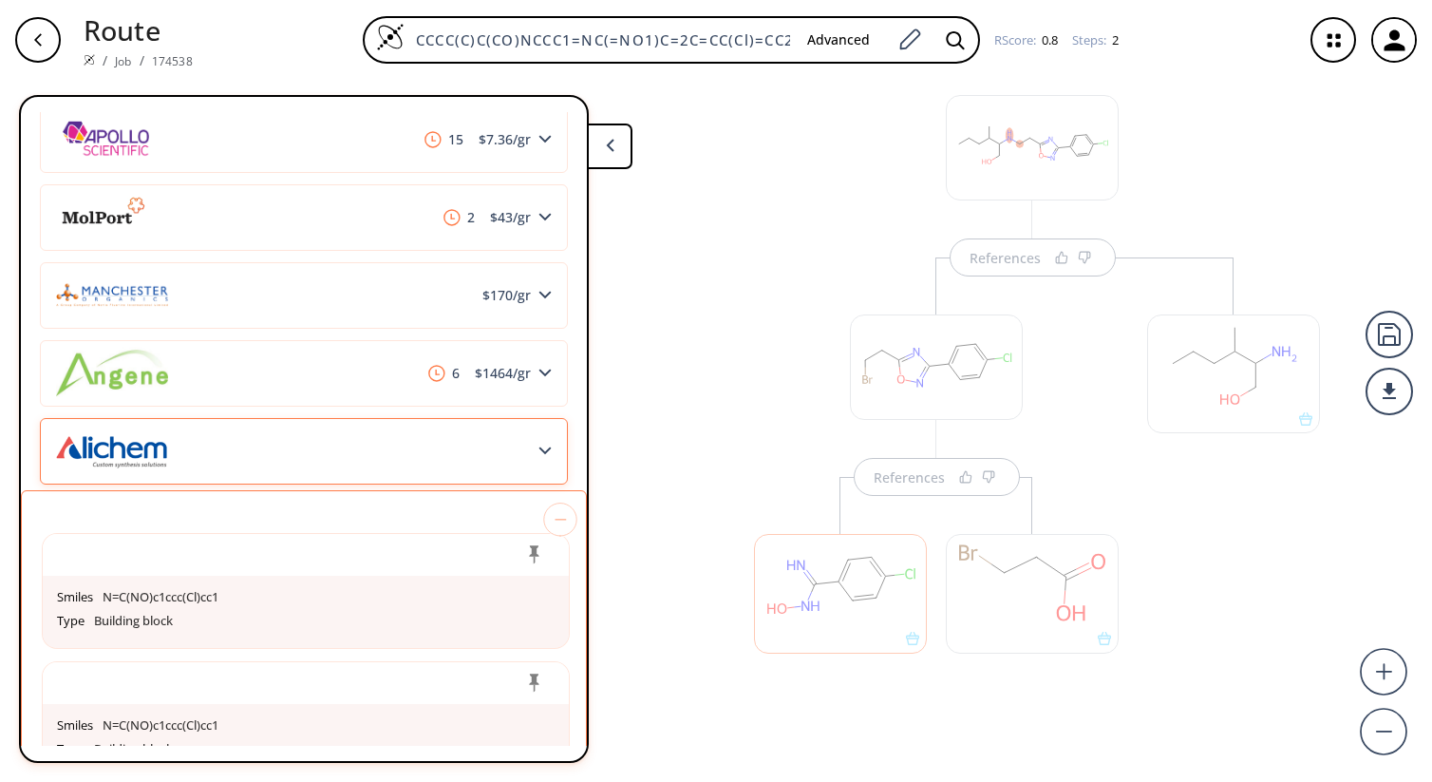
click at [540, 450] on icon at bounding box center [545, 450] width 13 height 9
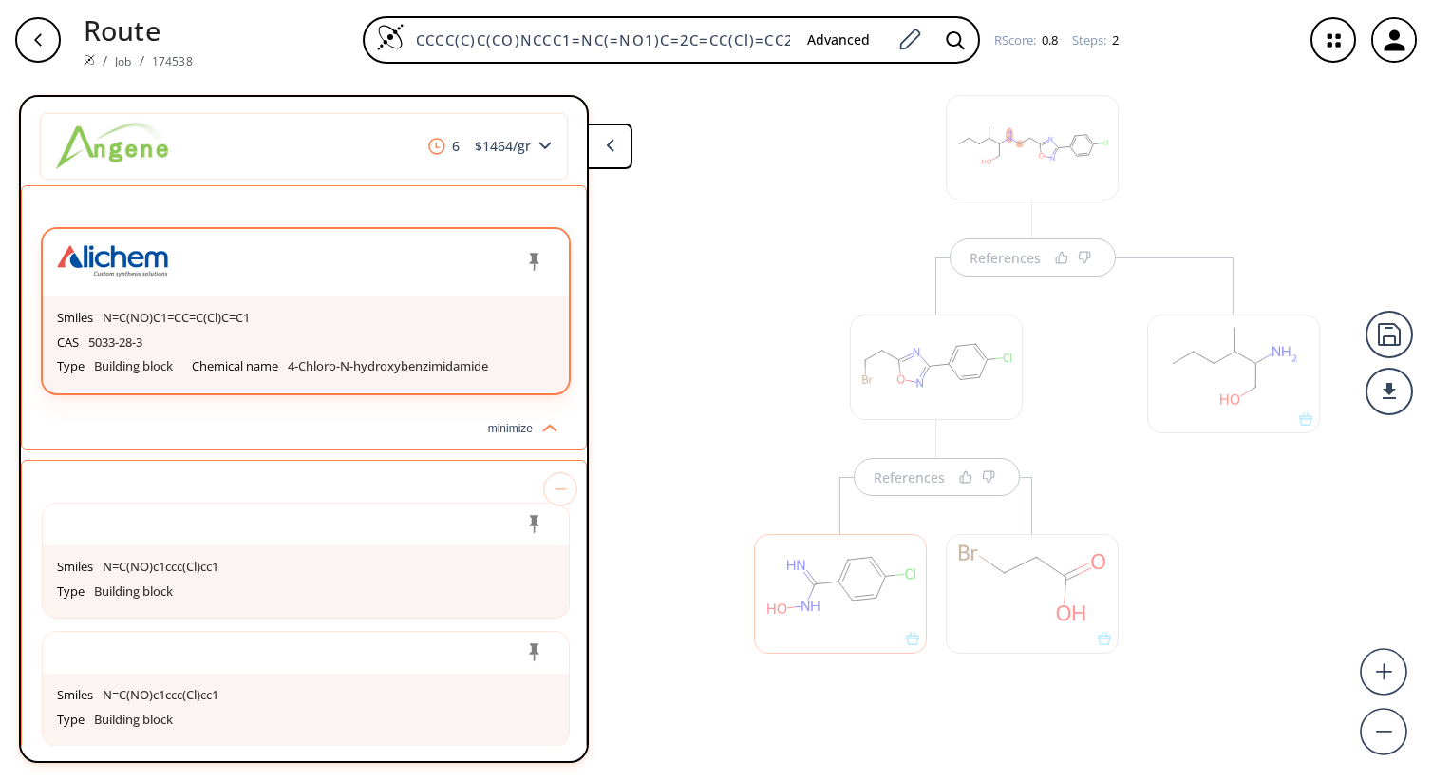
scroll to position [905, 0]
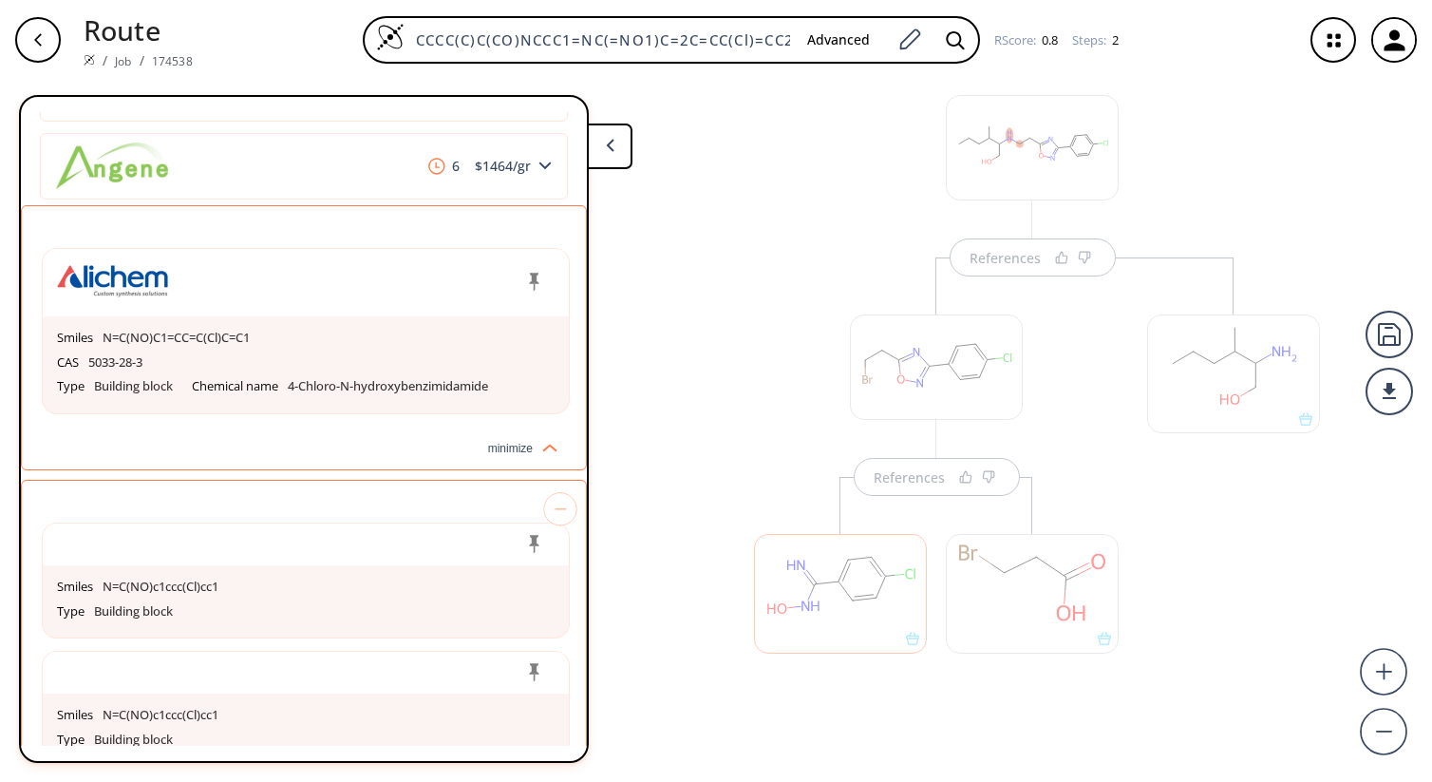
click at [538, 456] on button "minimize" at bounding box center [304, 450] width 564 height 37
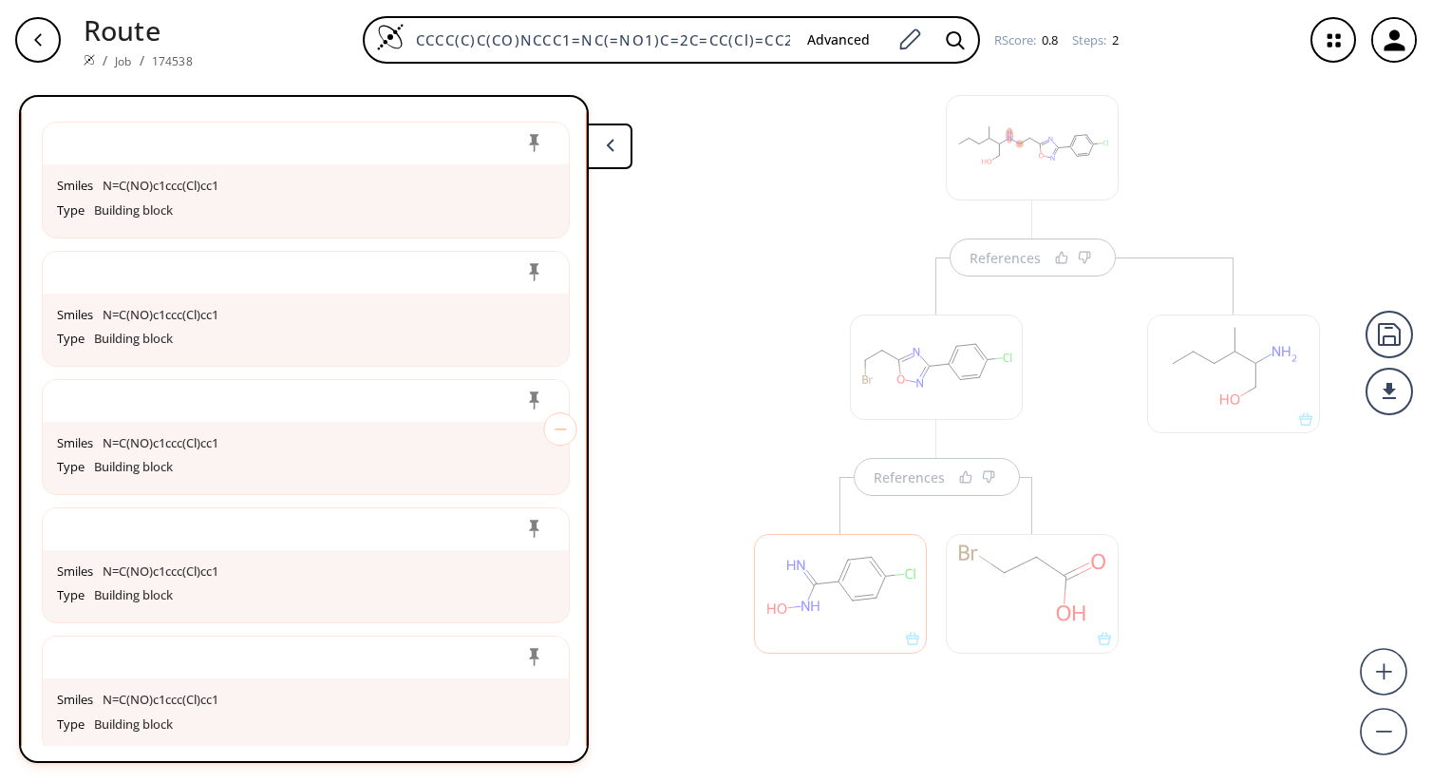
scroll to position [2483, 0]
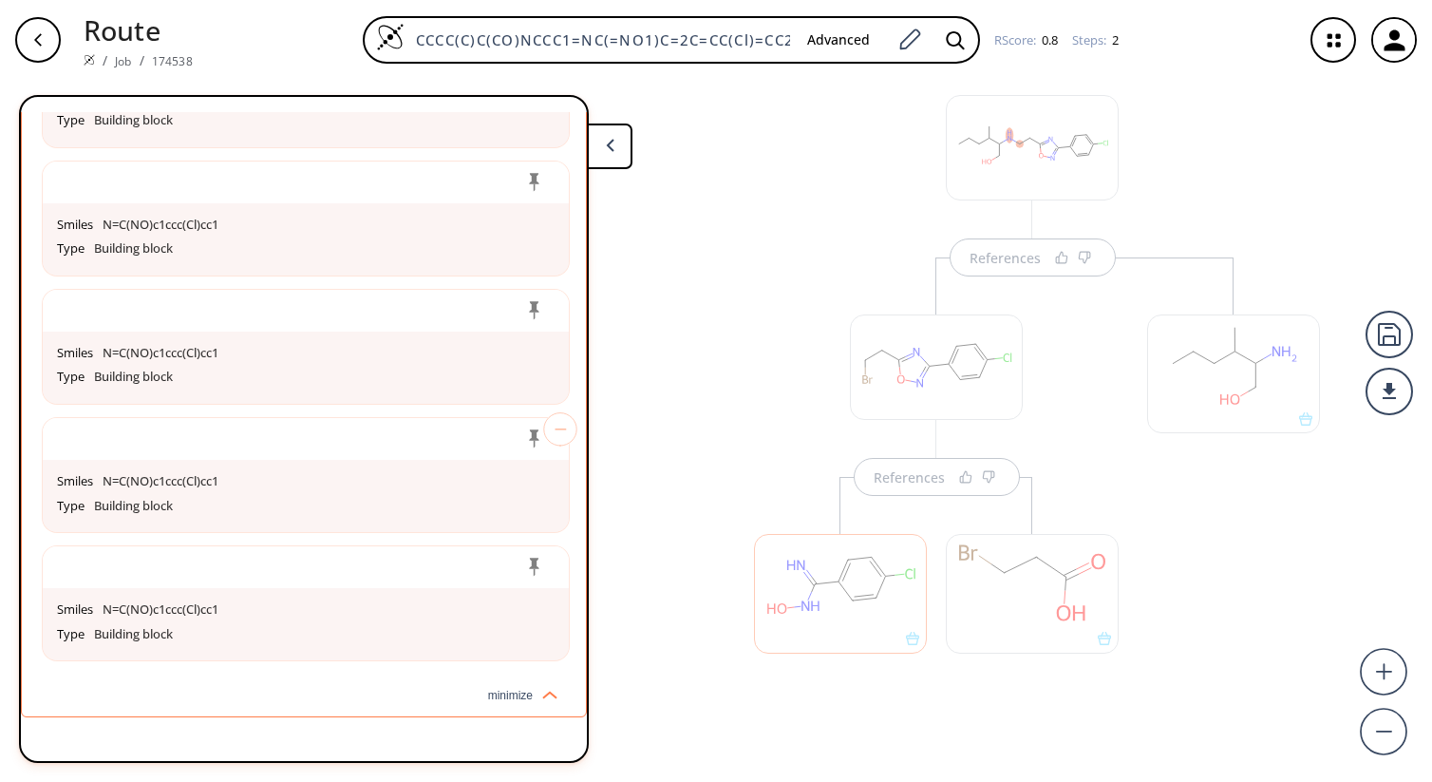
click at [533, 691] on img at bounding box center [545, 691] width 25 height 15
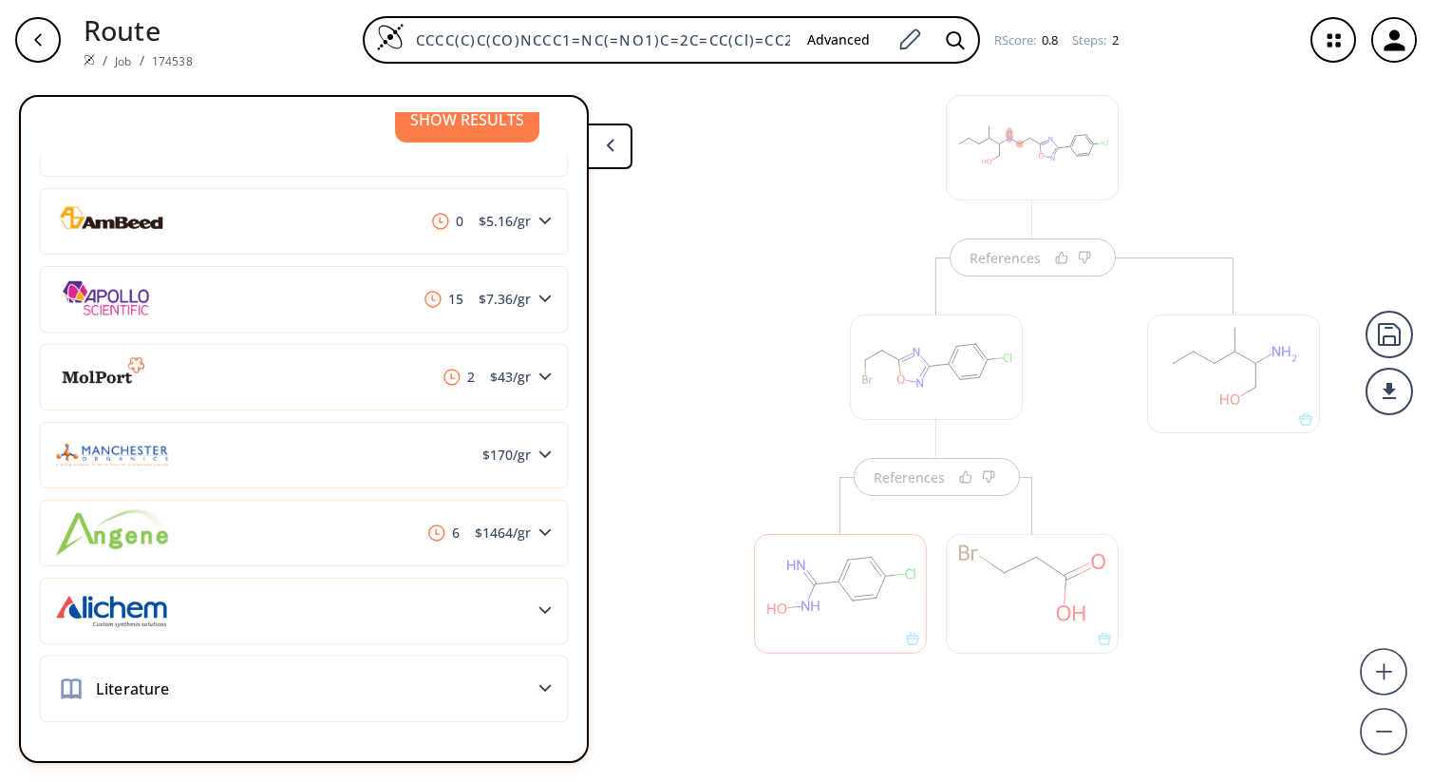
scroll to position [0, 0]
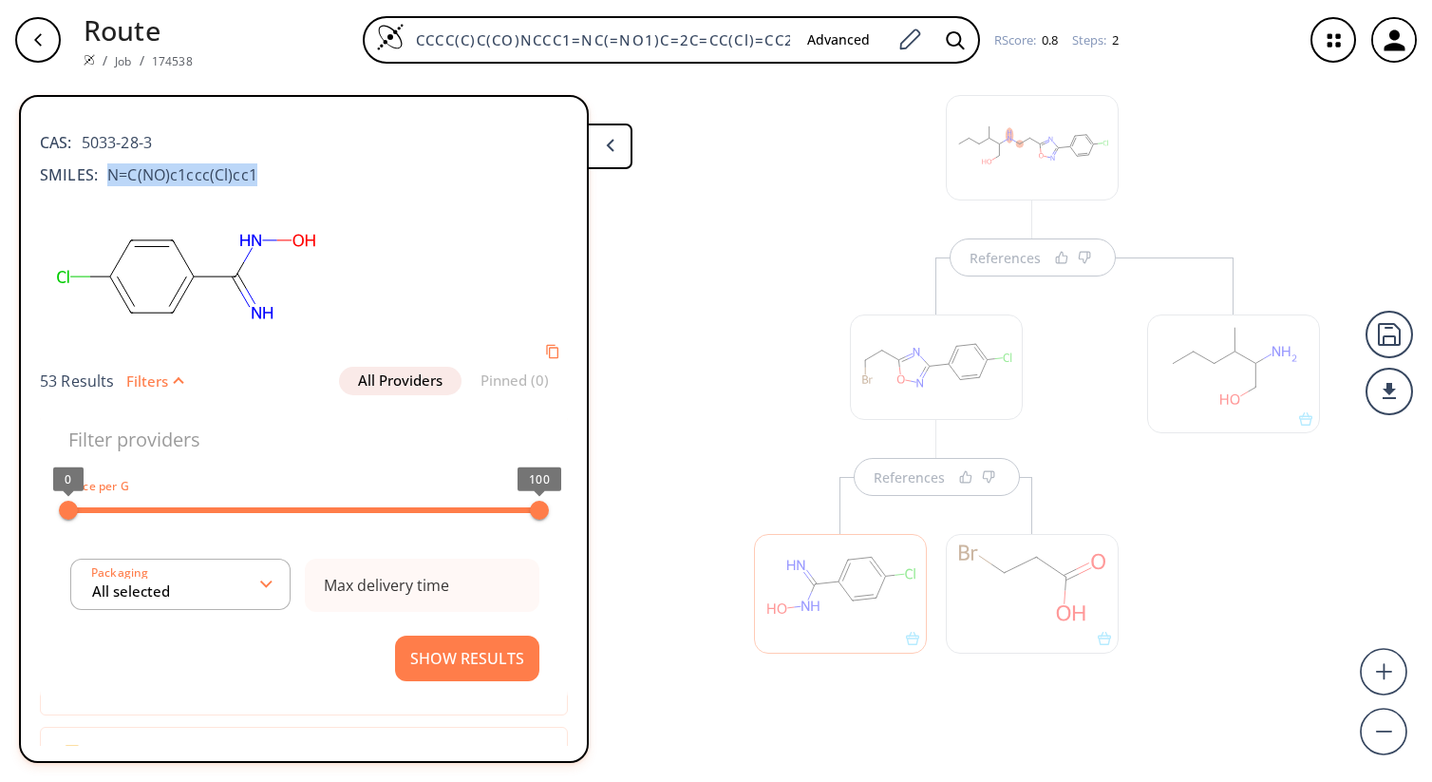
copy span "N=C(NO)c1ccc(Cl)cc1"
drag, startPoint x: 107, startPoint y: 173, endPoint x: 328, endPoint y: 171, distance: 220.4
click at [328, 171] on div "SMILES: N=C(NO)c1ccc(Cl)cc1" at bounding box center [304, 174] width 528 height 23
click at [720, 204] on div "References References" at bounding box center [716, 423] width 1432 height 687
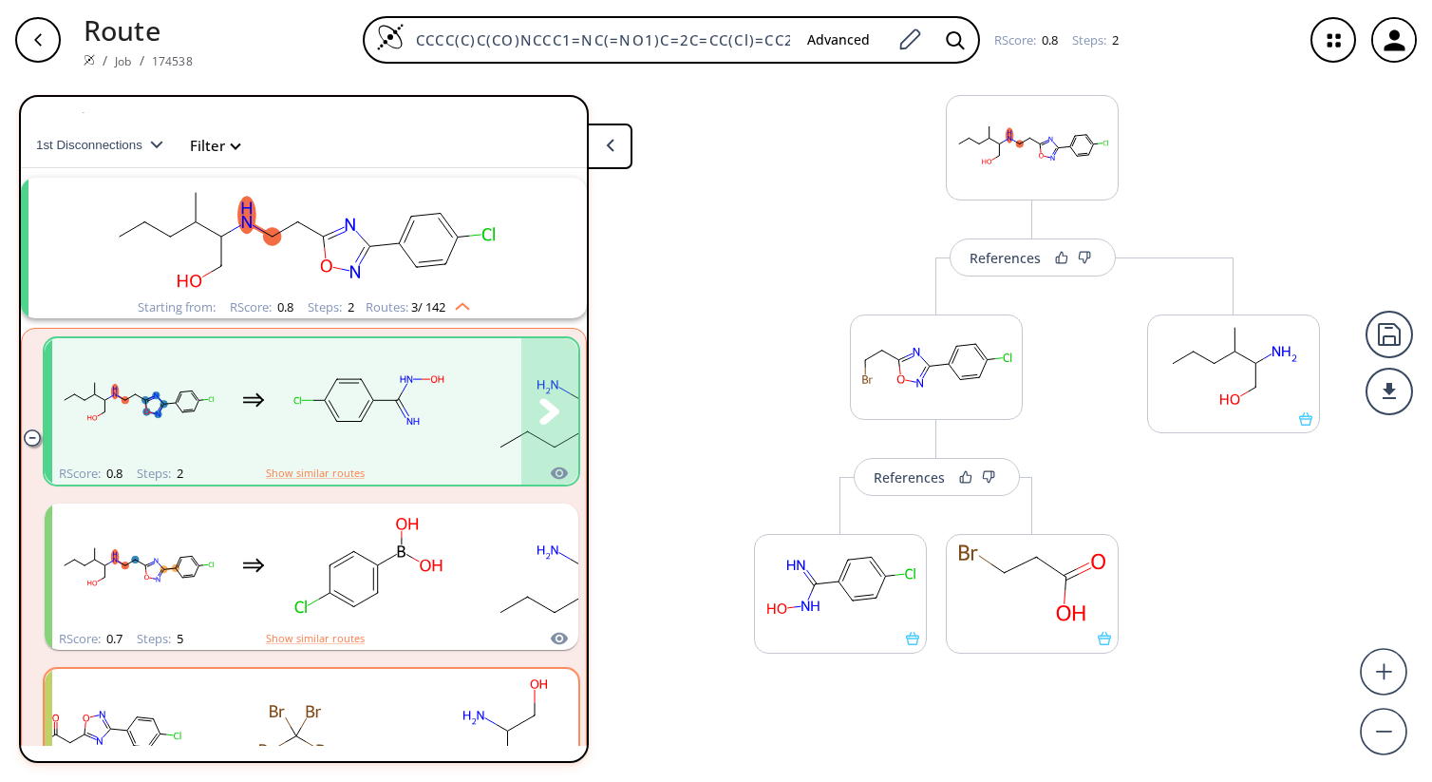
scroll to position [18, 0]
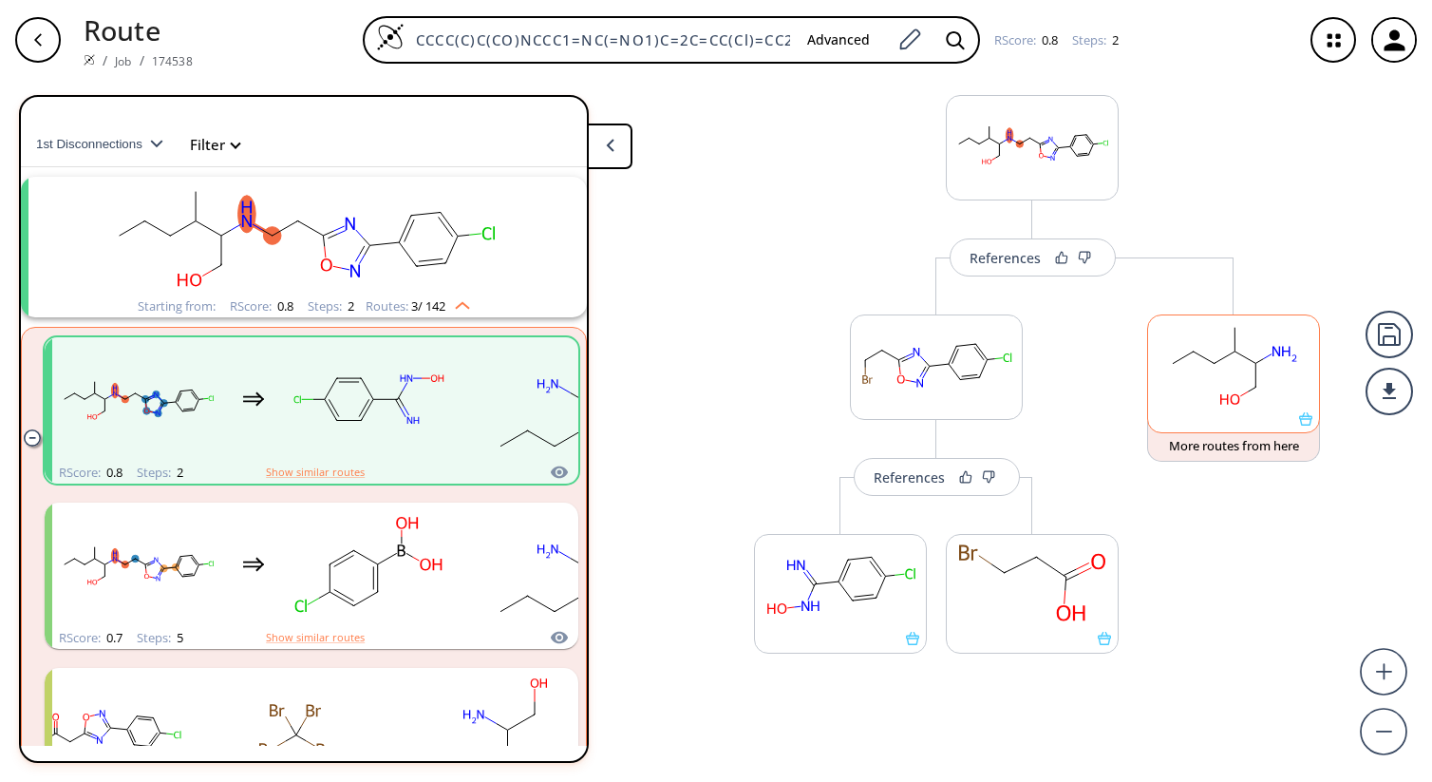
click at [1190, 345] on ellipse at bounding box center [1193, 352] width 14 height 14
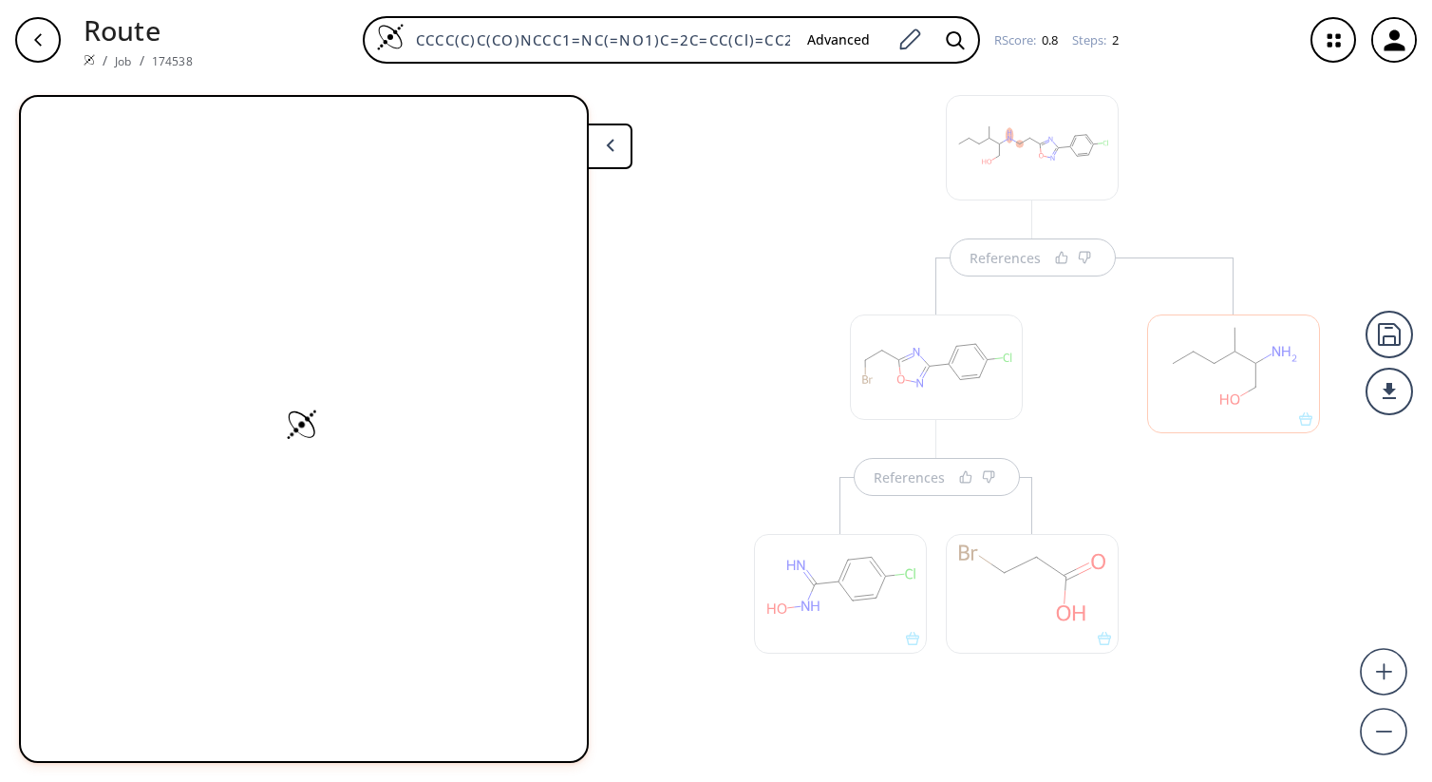
scroll to position [0, 0]
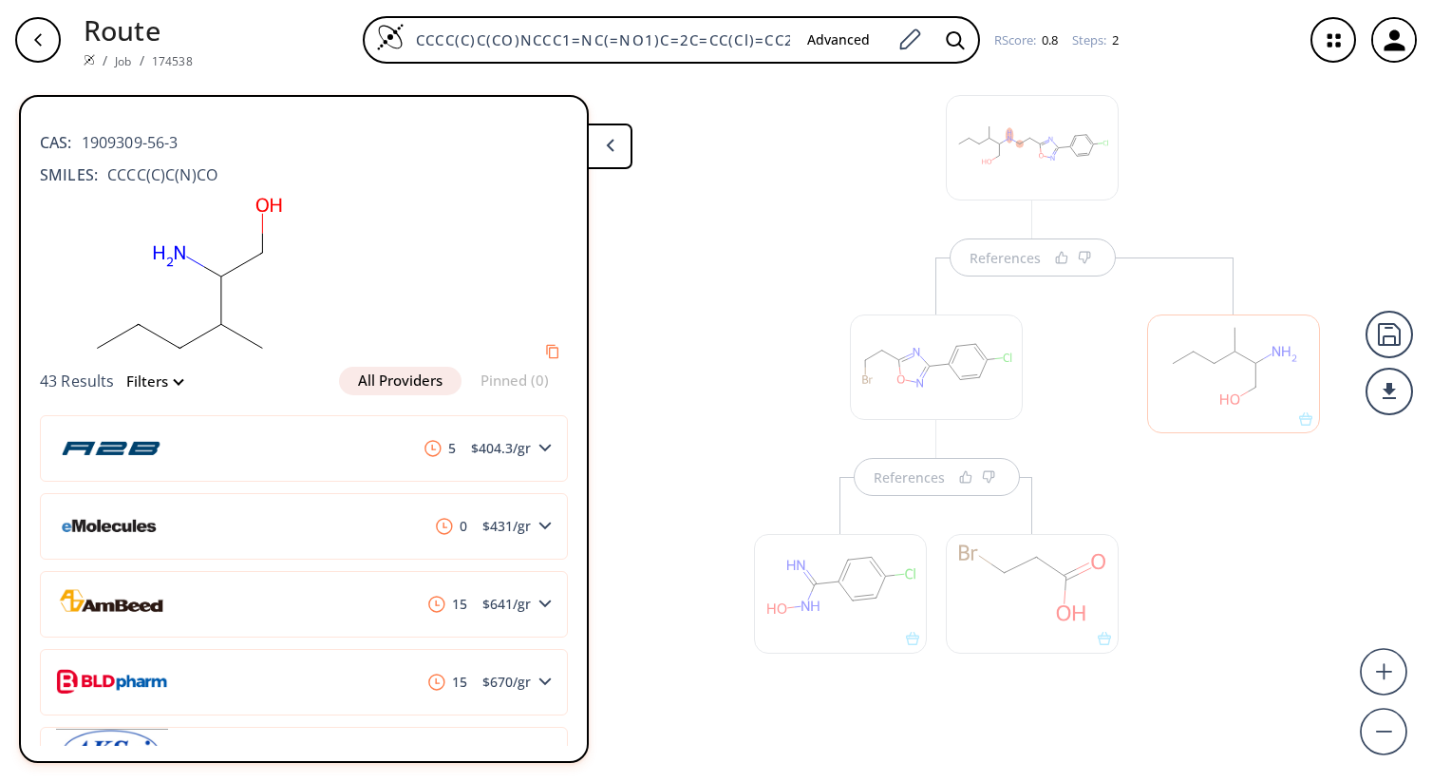
click at [125, 171] on span "CCCC(C)C(N)CO" at bounding box center [158, 174] width 120 height 23
copy div "CCCC(C)C(N)CO"
click at [719, 364] on div "References References" at bounding box center [716, 423] width 1432 height 687
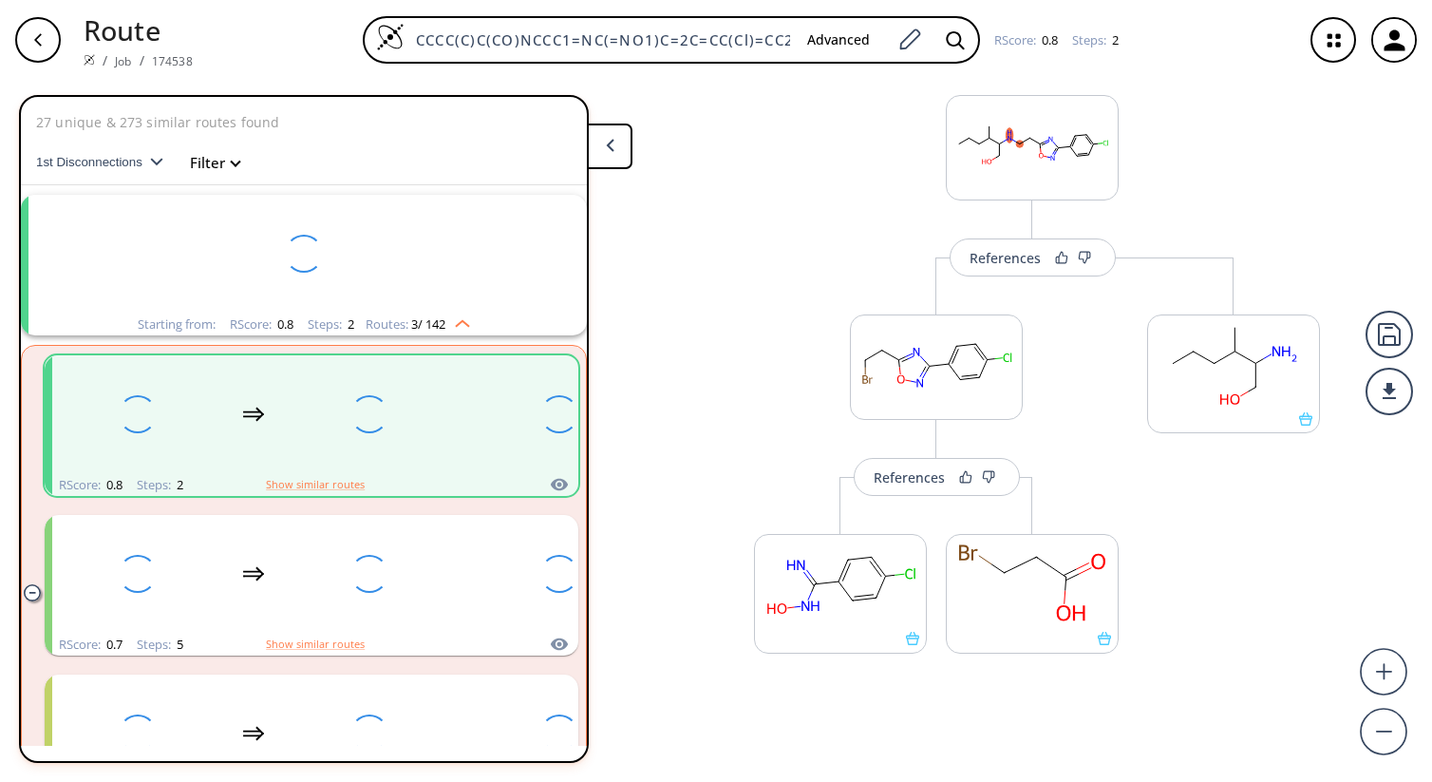
scroll to position [18, 0]
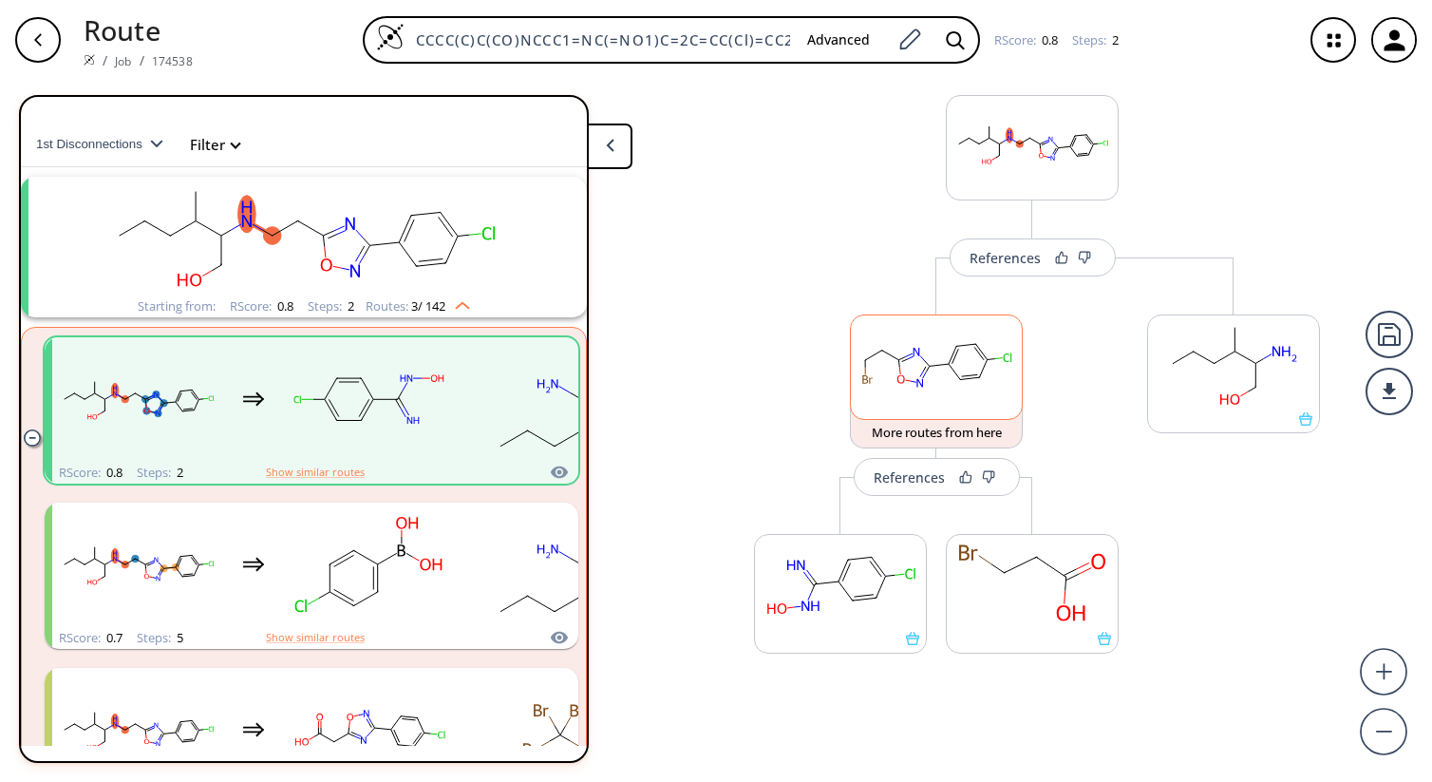
click at [917, 371] on rect at bounding box center [936, 363] width 171 height 97
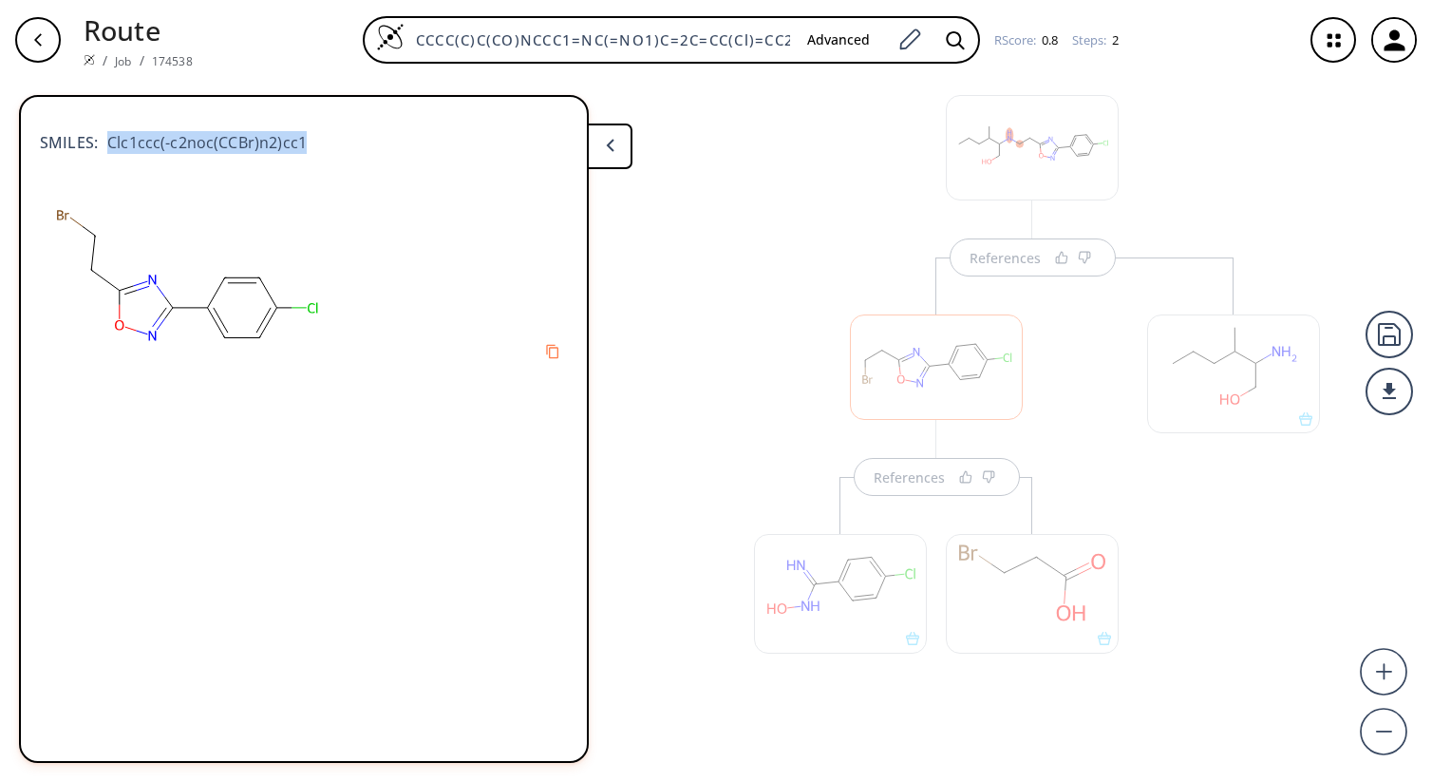
drag, startPoint x: 107, startPoint y: 135, endPoint x: 341, endPoint y: 139, distance: 233.7
click at [341, 139] on div "SMILES: Clc1ccc(-c2noc(CCBr)n2)cc1" at bounding box center [304, 133] width 528 height 42
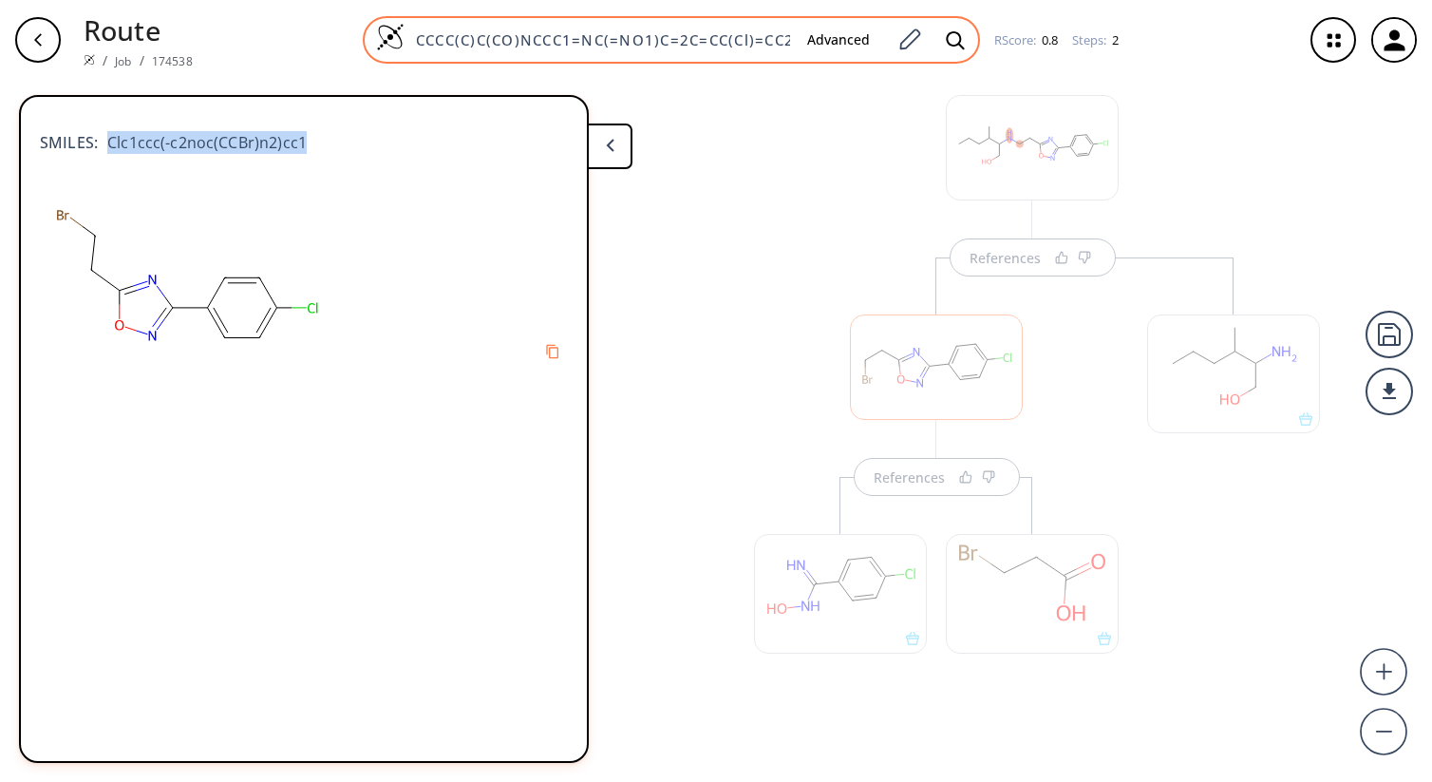
copy span "Clc1ccc(-c2noc(CCBr)n2)cc1"
